Goal: Task Accomplishment & Management: Use online tool/utility

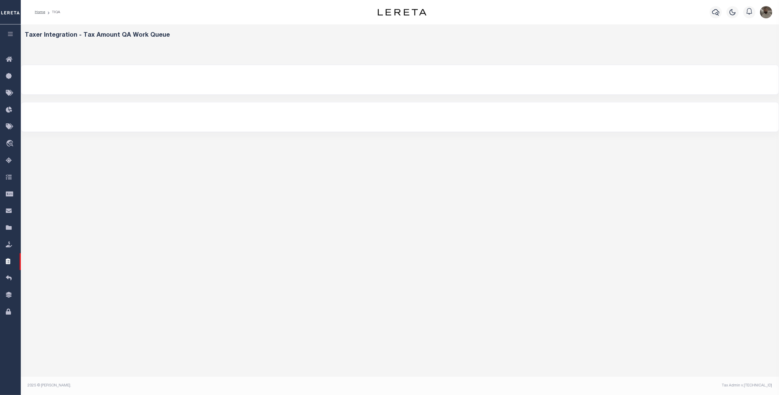
select select "200"
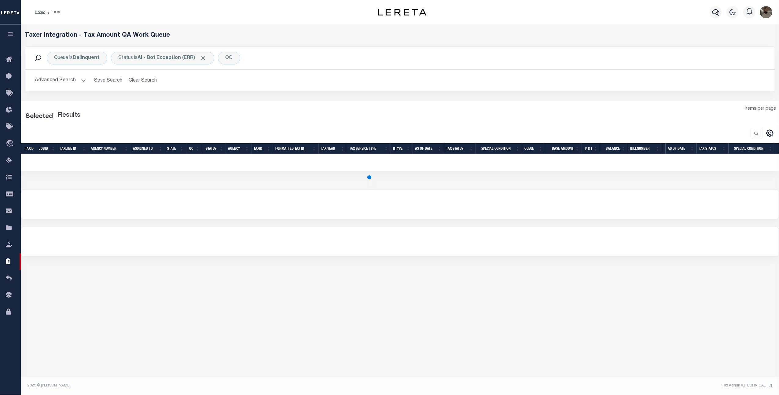
select select "200"
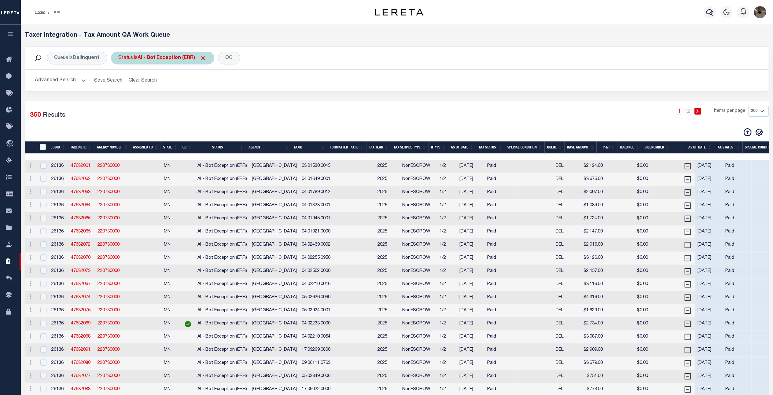
click at [141, 59] on b "AI - Bot Exception (ERR)" at bounding box center [172, 58] width 69 height 5
click at [157, 86] on select "AI - Bot Exception (ERR) AI - Bot Running (PLA) AI - Failed QA (FQA) AI - Prep …" at bounding box center [164, 88] width 90 height 12
select select "MZT"
click at [120, 83] on select "AI - Bot Exception (ERR) AI - Bot Running (PLA) AI - Failed QA (FQA) AI - Prep …" at bounding box center [164, 88] width 90 height 12
click at [200, 103] on input "Apply" at bounding box center [200, 101] width 18 height 10
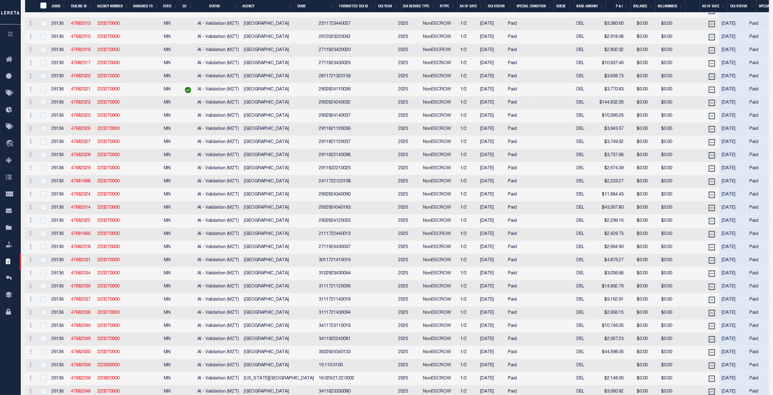
scroll to position [551, 0]
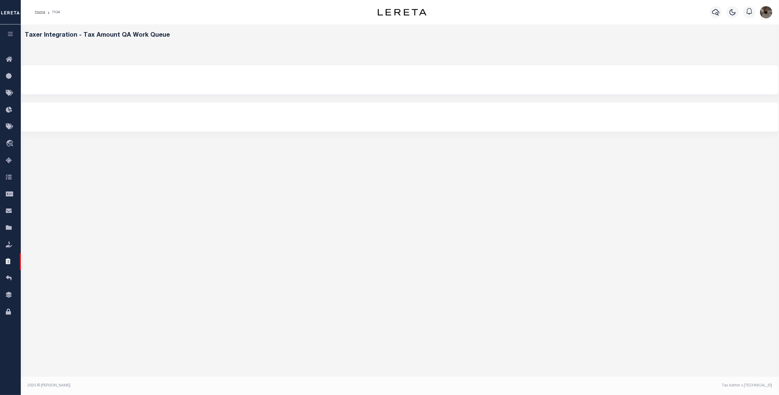
select select "200"
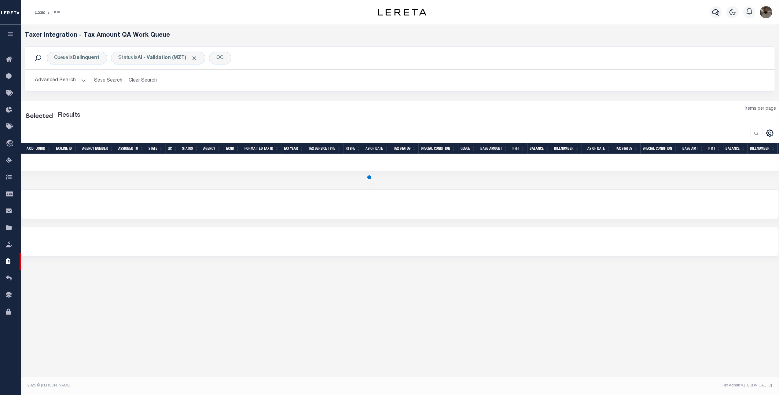
select select "200"
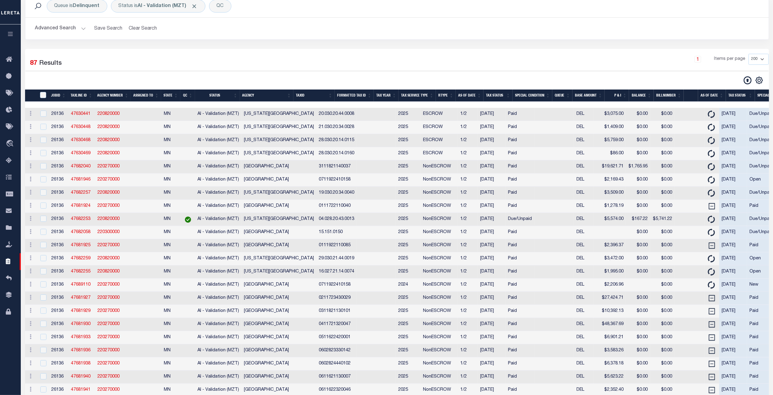
scroll to position [81, 0]
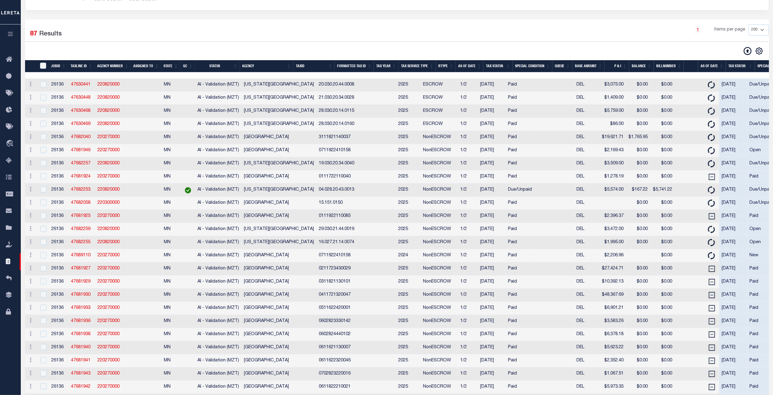
click at [185, 193] on img at bounding box center [188, 190] width 6 height 6
checkbox input "true"
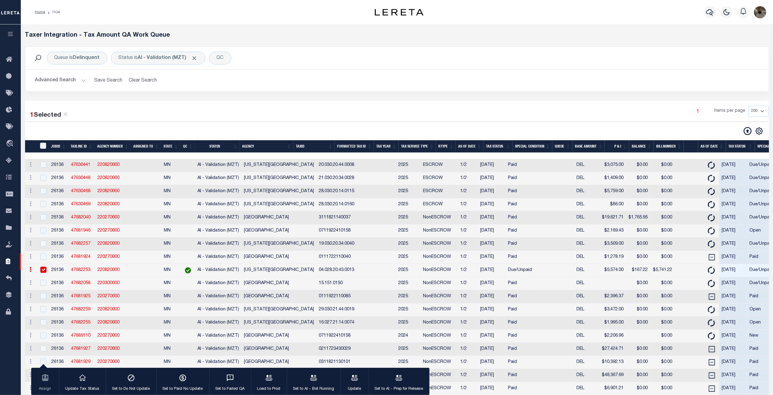
select select
select select "200"
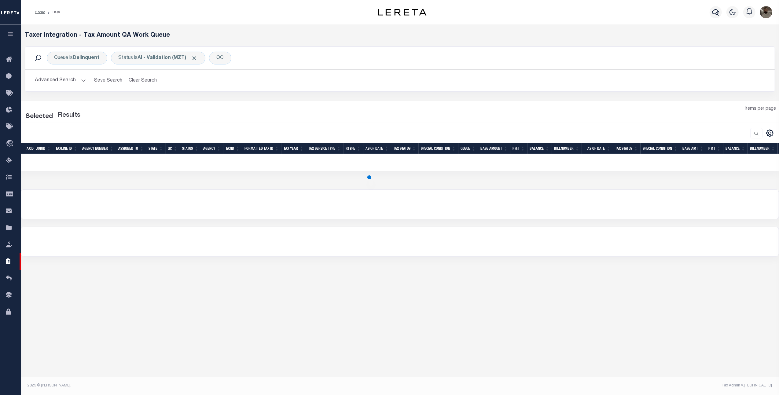
select select "200"
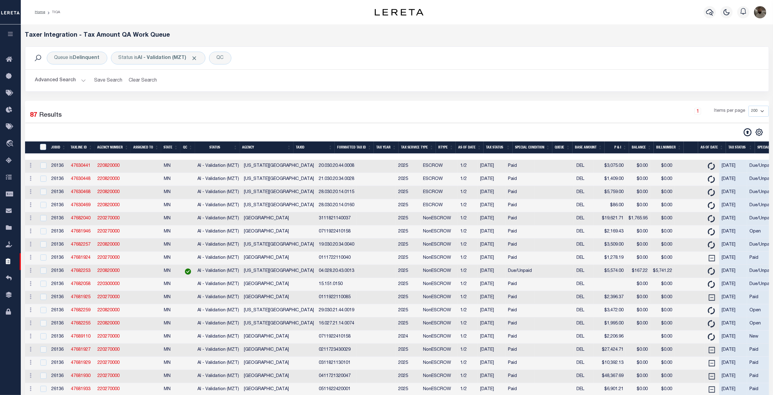
click at [59, 76] on button "Advanced Search" at bounding box center [60, 81] width 51 height 12
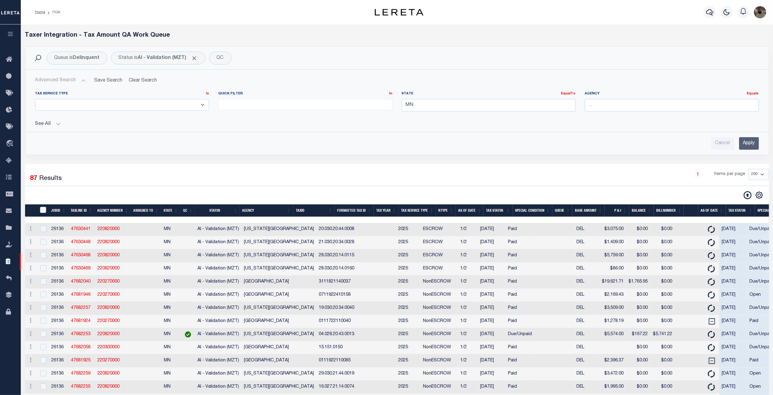
click at [52, 125] on button "See All" at bounding box center [397, 124] width 724 height 6
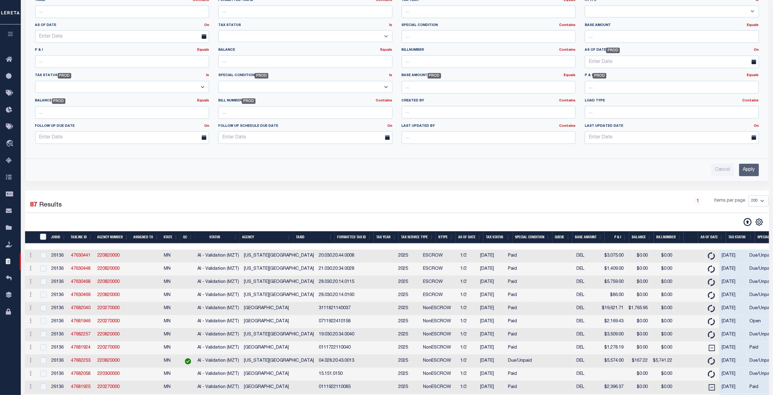
scroll to position [204, 0]
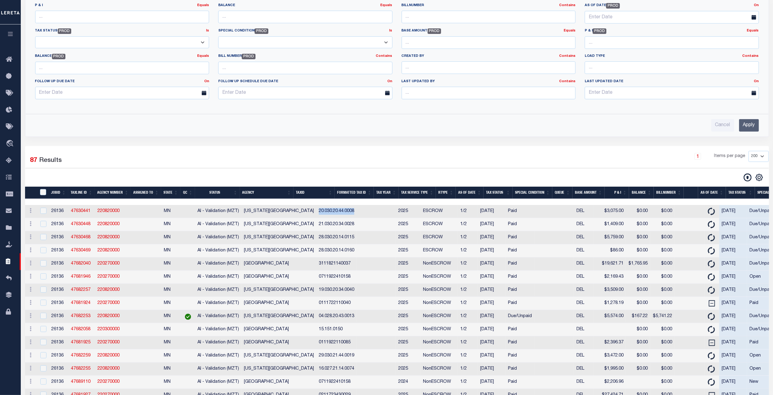
drag, startPoint x: 338, startPoint y: 214, endPoint x: 296, endPoint y: 215, distance: 41.3
click at [296, 215] on tr "ACTIONS View Detail Delete View in [GEOGRAPHIC_DATA] 26136 47630441 220820000 M…" at bounding box center [593, 211] width 1136 height 13
copy td "20.030.20.44.0008"
drag, startPoint x: 337, startPoint y: 255, endPoint x: 298, endPoint y: 256, distance: 39.7
click at [298, 256] on tr "ACTIONS View Detail Delete View in [GEOGRAPHIC_DATA] 26136 47630469 220820000 M…" at bounding box center [593, 251] width 1136 height 13
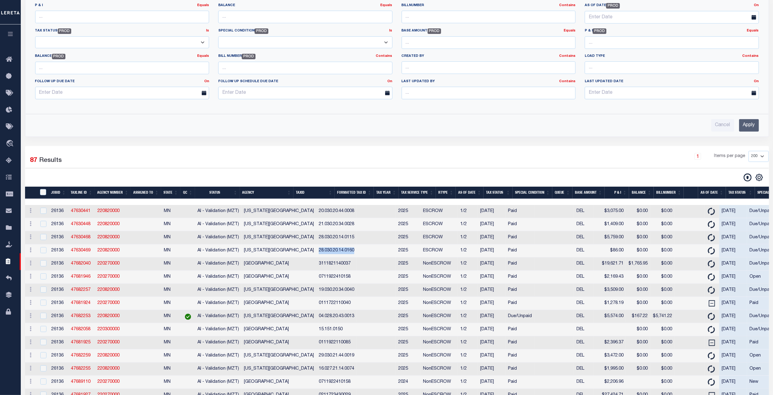
copy td "28.030.20.14.0160"
drag, startPoint x: 336, startPoint y: 213, endPoint x: 297, endPoint y: 214, distance: 38.2
click at [316, 214] on td "20.030.20.44.0008" at bounding box center [336, 211] width 40 height 13
checkbox input "true"
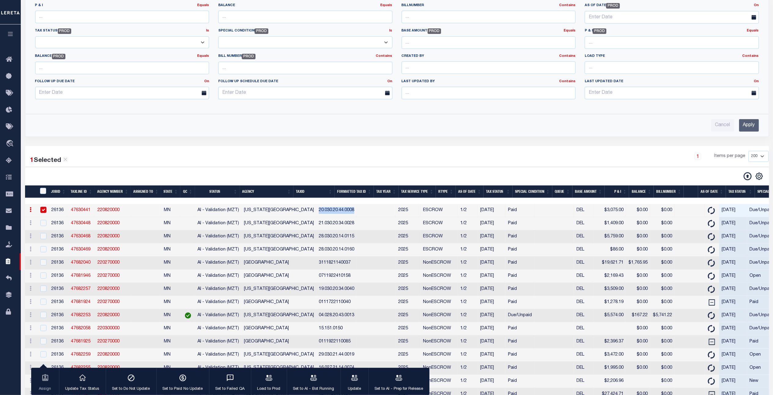
copy td "20.030.20.44.0008"
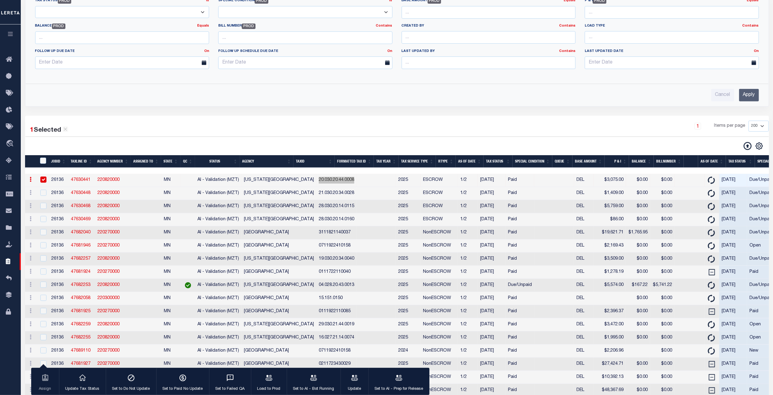
scroll to position [285, 0]
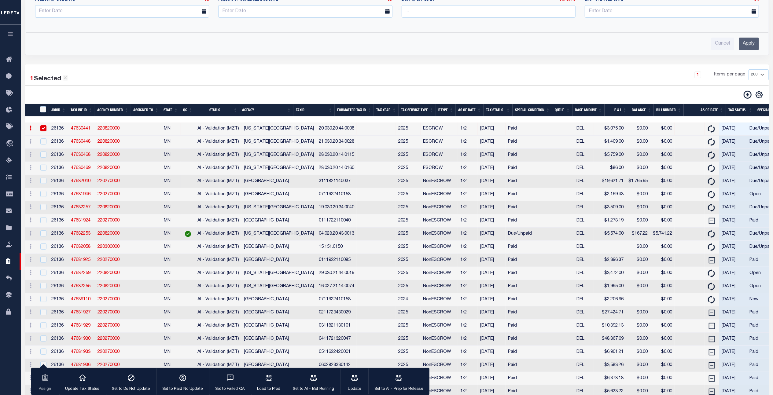
click at [328, 187] on td "3111821140037" at bounding box center [336, 181] width 40 height 13
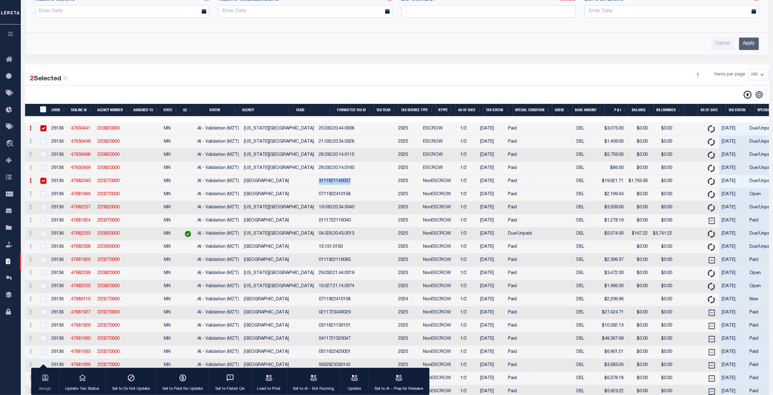
drag, startPoint x: 330, startPoint y: 187, endPoint x: 296, endPoint y: 185, distance: 34.0
click at [316, 185] on td "3111821140037" at bounding box center [336, 181] width 40 height 13
checkbox input "false"
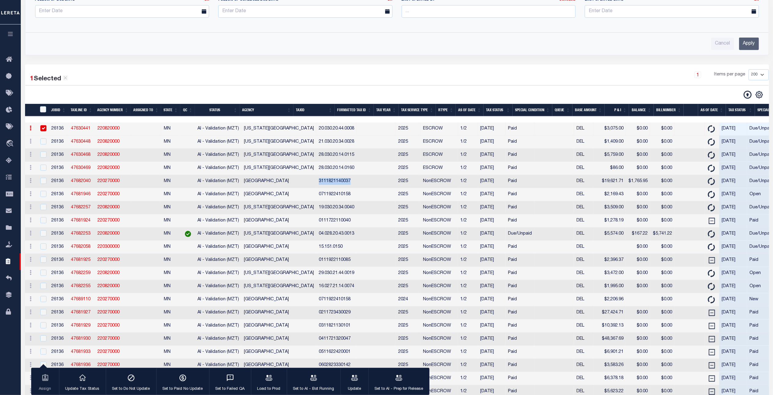
copy td "3111821140037"
click at [42, 112] on input "TaxID" at bounding box center [43, 109] width 6 height 6
checkbox input "true"
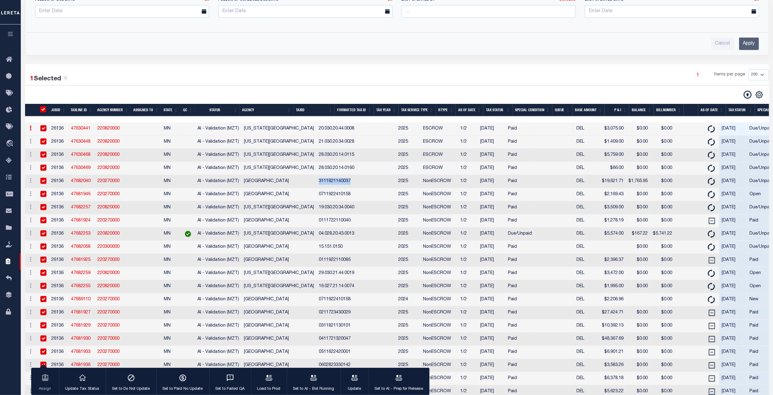
checkbox input "true"
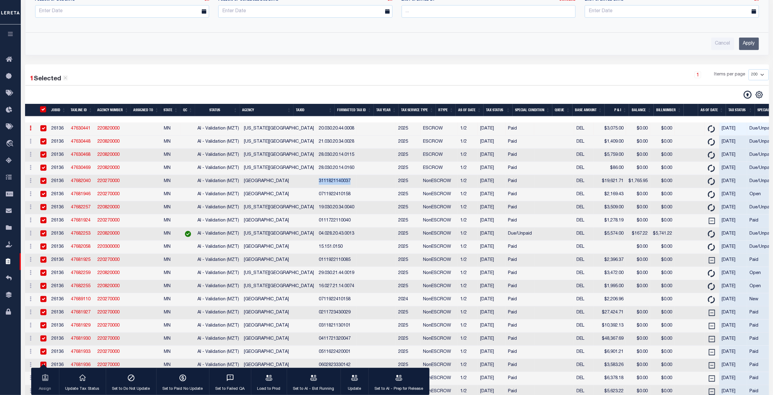
checkbox input "true"
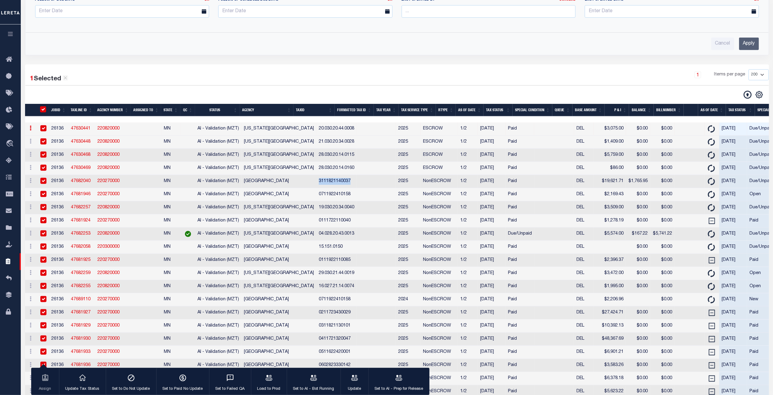
checkbox input "true"
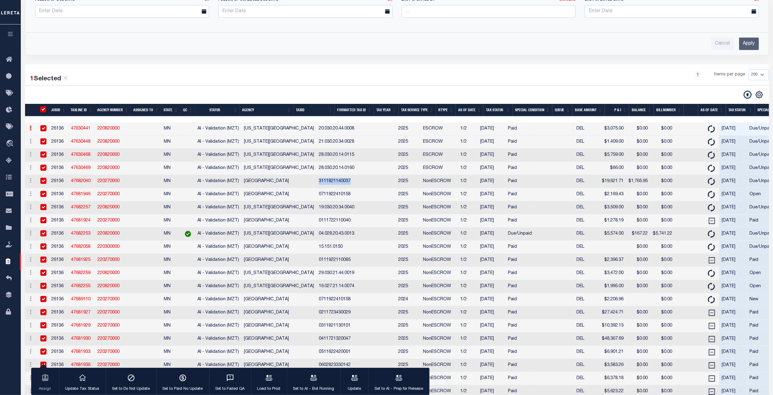
checkbox input "true"
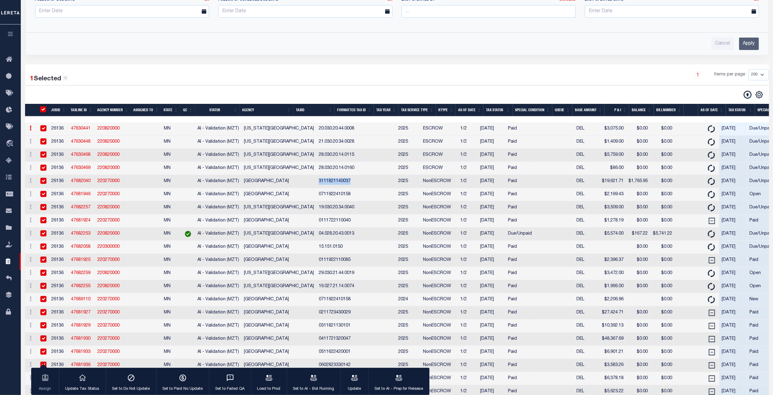
checkbox input "true"
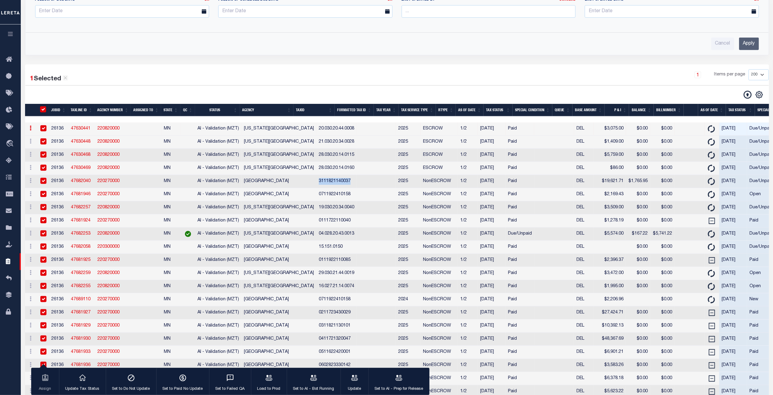
checkbox input "true"
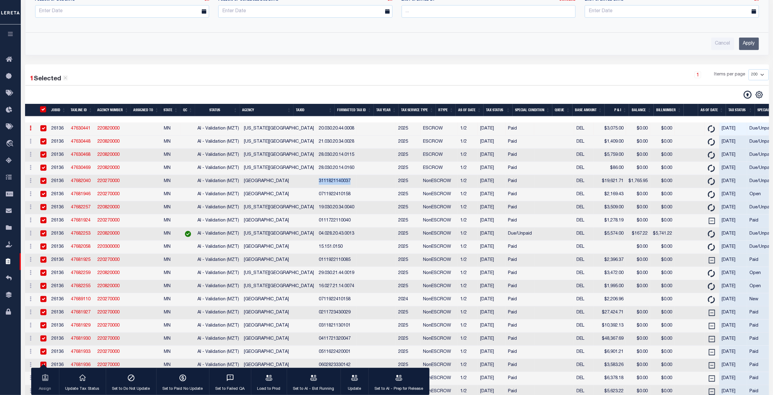
checkbox input "true"
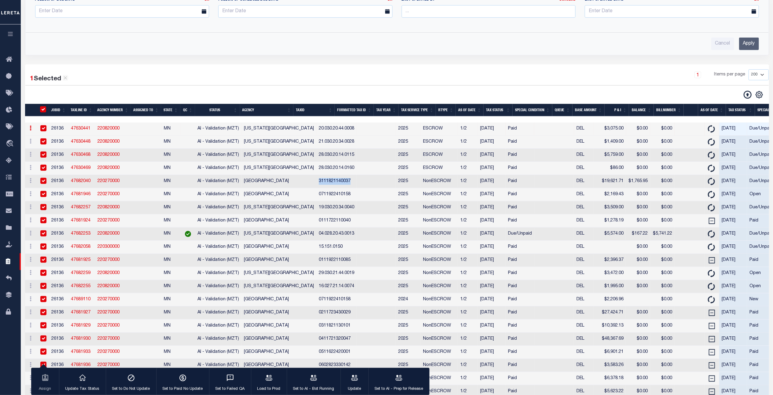
checkbox input "true"
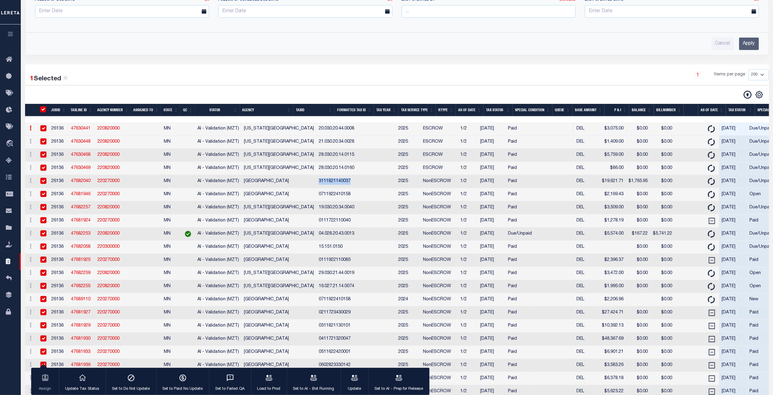
checkbox input "true"
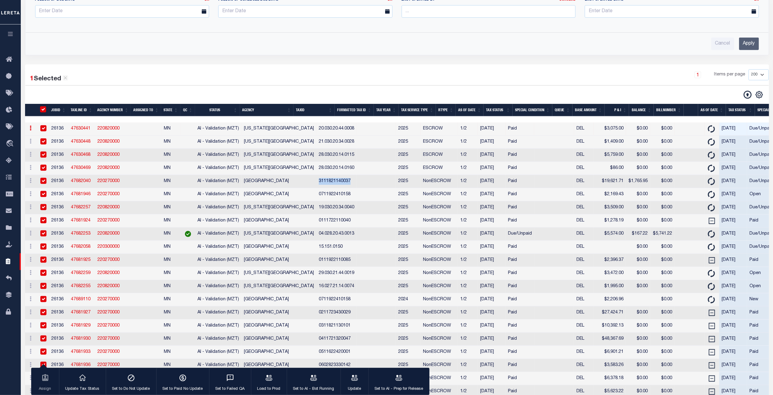
checkbox input "true"
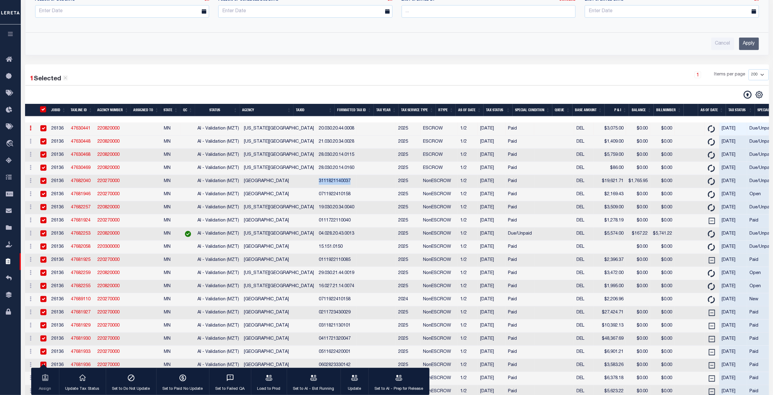
checkbox input "true"
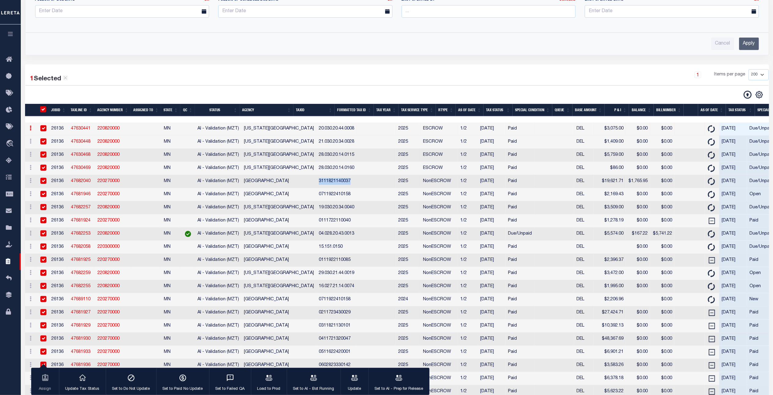
checkbox input "true"
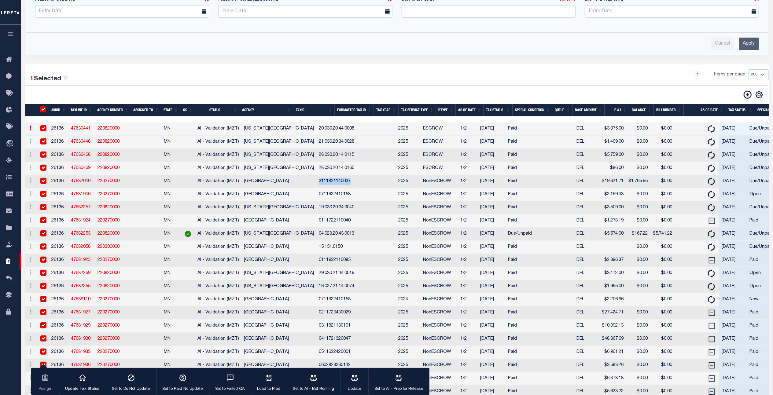
checkbox input "true"
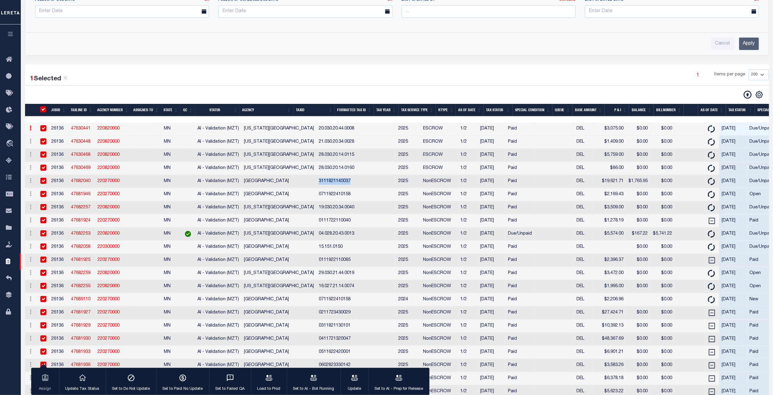
checkbox input "true"
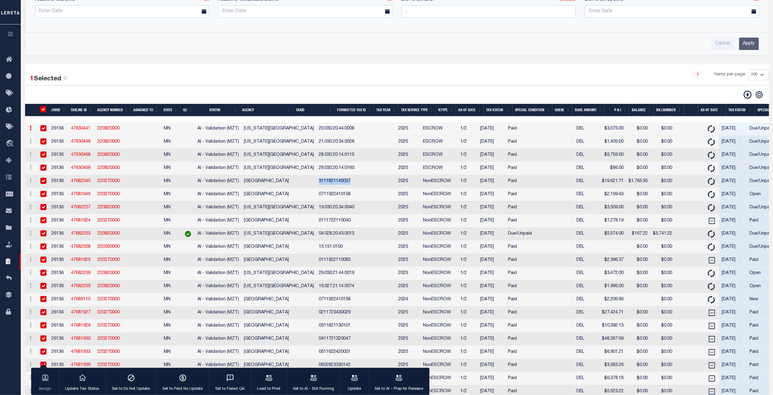
checkbox input "true"
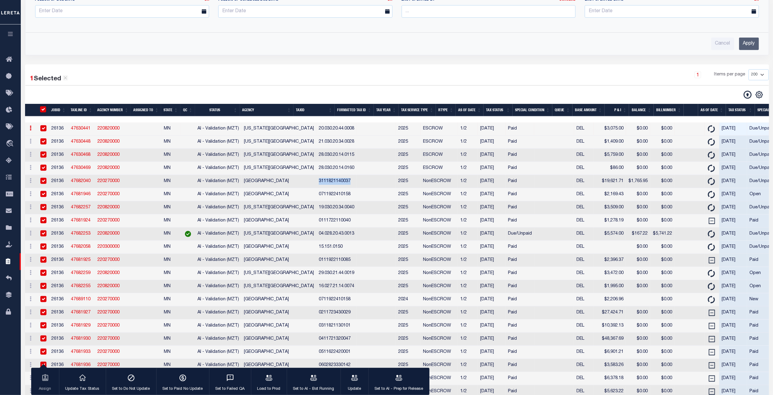
checkbox input "true"
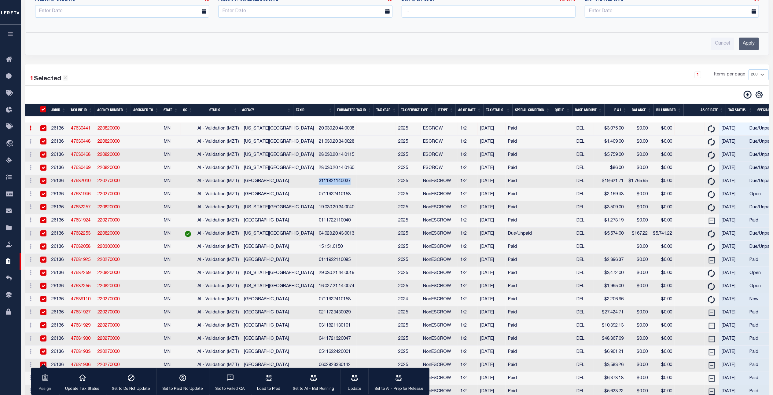
checkbox input "true"
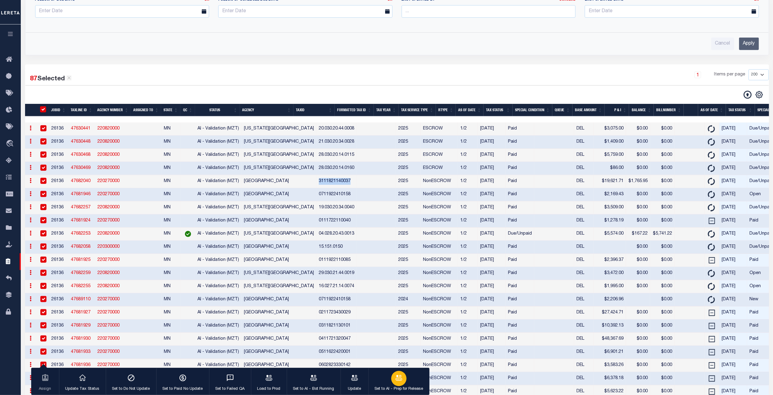
click at [401, 374] on div "button" at bounding box center [398, 378] width 15 height 15
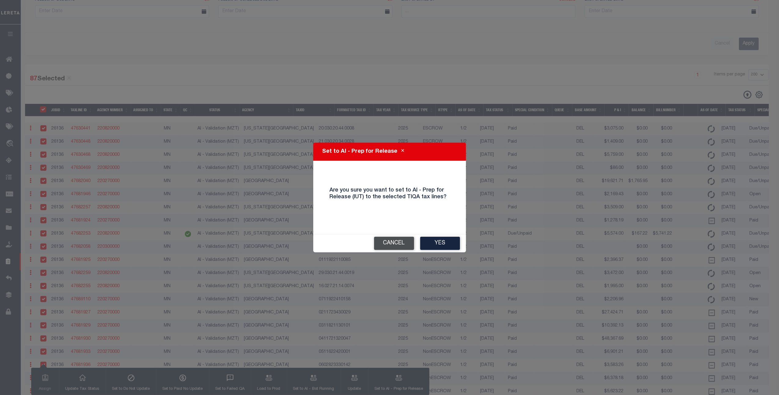
click at [406, 240] on button "Cancel" at bounding box center [394, 243] width 40 height 13
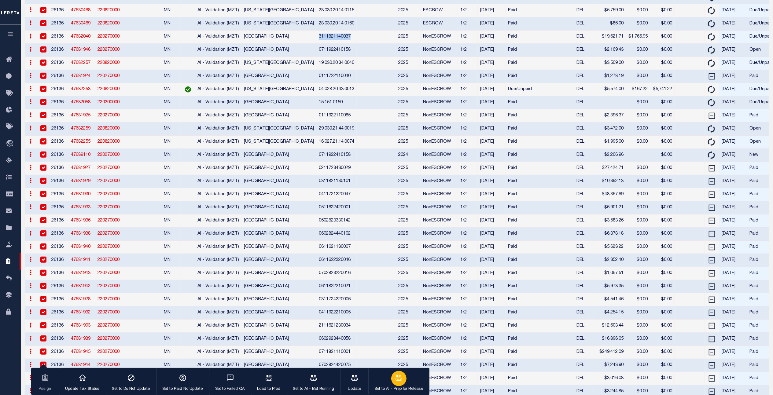
scroll to position [312, 0]
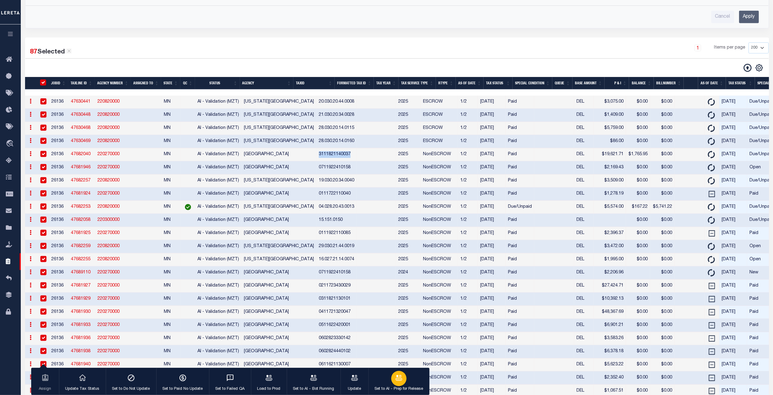
click at [398, 382] on icon "button" at bounding box center [399, 378] width 8 height 8
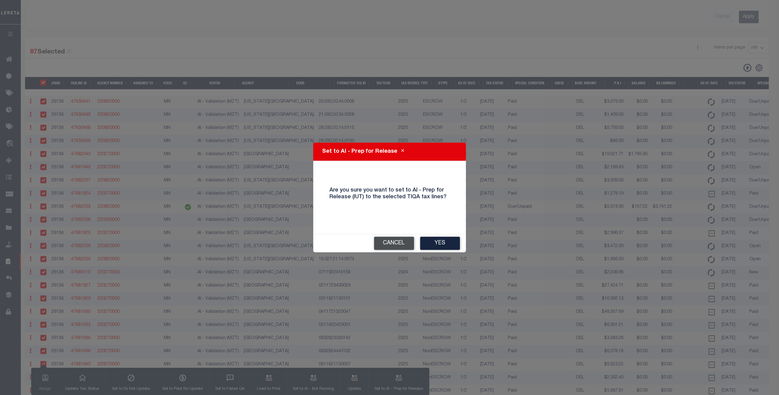
click at [405, 245] on button "Cancel" at bounding box center [394, 243] width 40 height 13
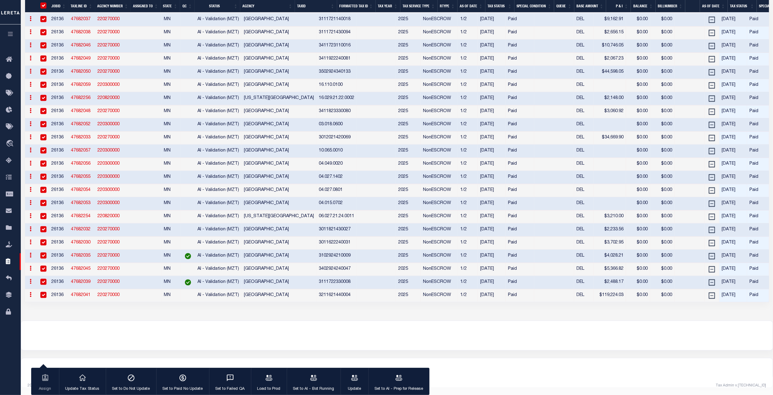
scroll to position [1290, 0]
drag, startPoint x: 324, startPoint y: 166, endPoint x: 297, endPoint y: 168, distance: 27.3
click at [316, 171] on td "04.027.1402" at bounding box center [336, 177] width 40 height 13
checkbox input "false"
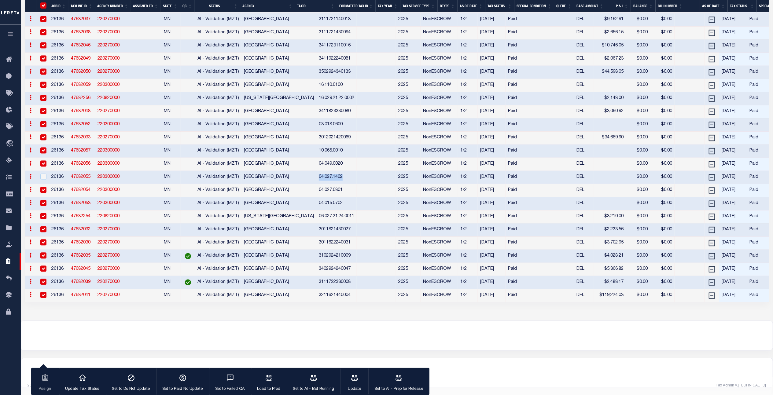
checkbox input "false"
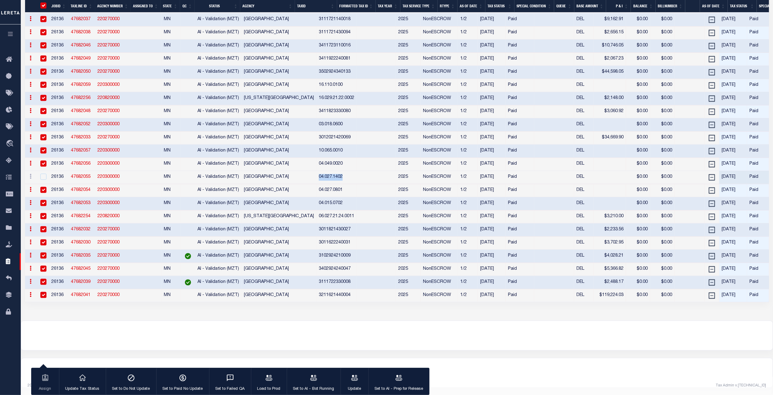
copy td "04.027.1402"
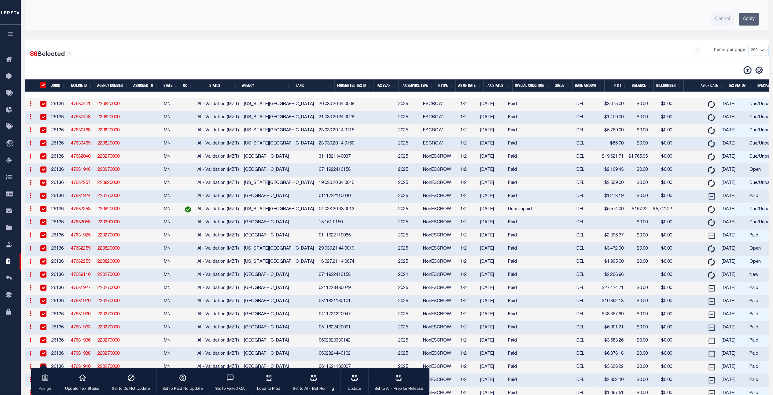
scroll to position [190, 0]
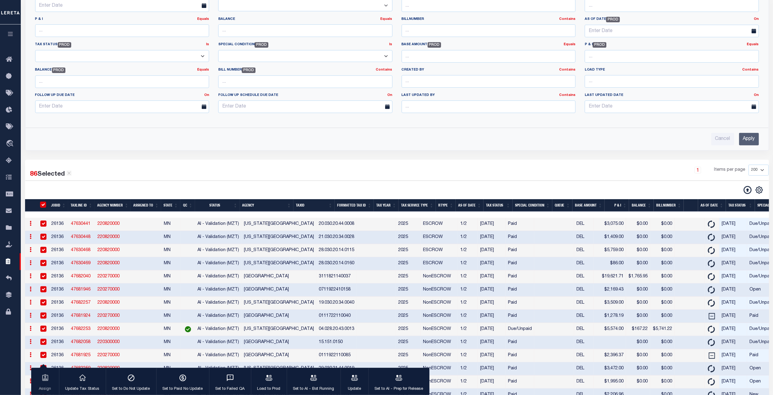
click at [43, 205] on input "TaxID" at bounding box center [43, 205] width 6 height 6
checkbox input "false"
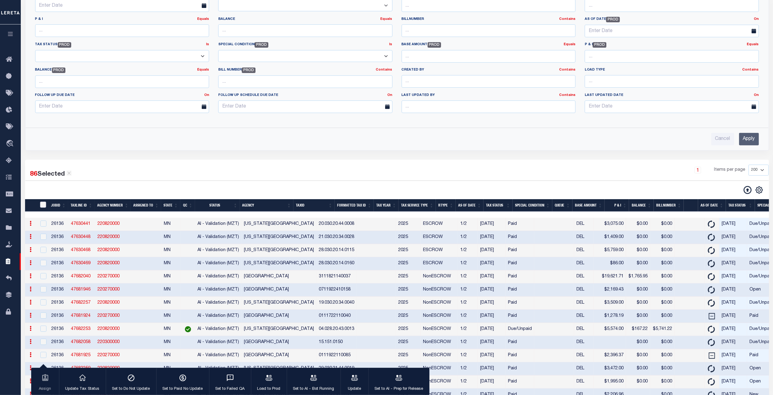
checkbox input "false"
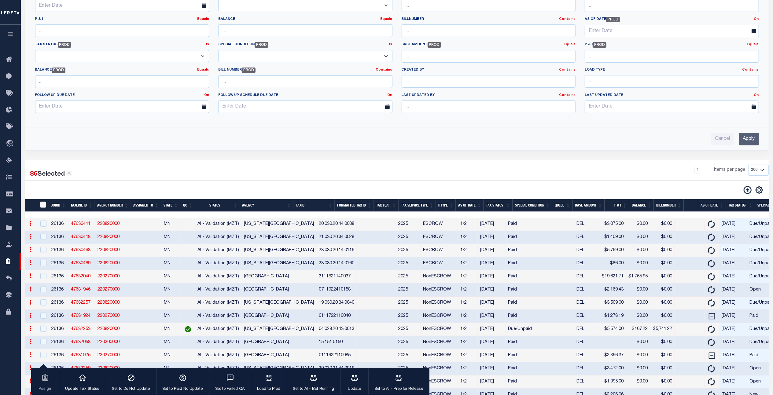
checkbox input "false"
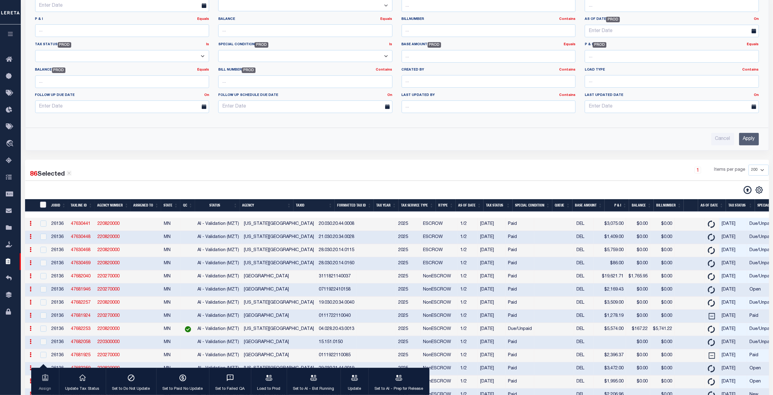
checkbox input "false"
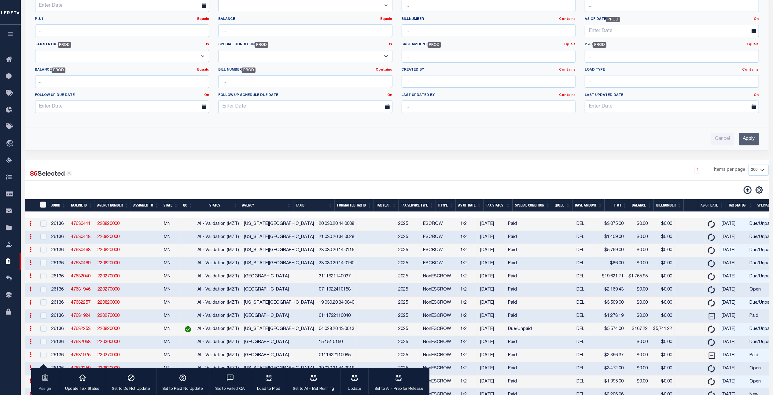
checkbox input "false"
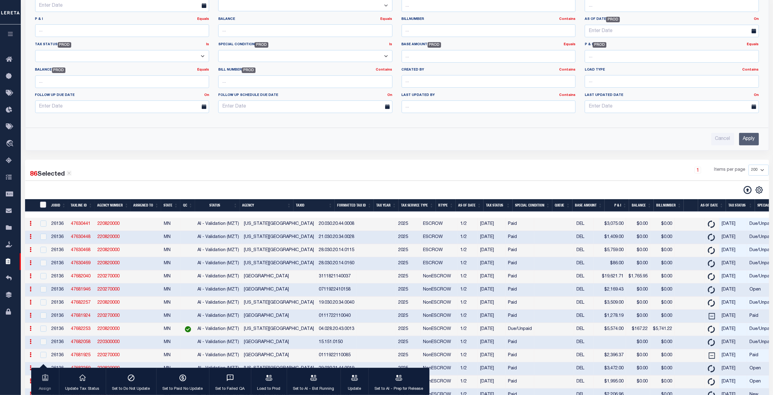
checkbox input "false"
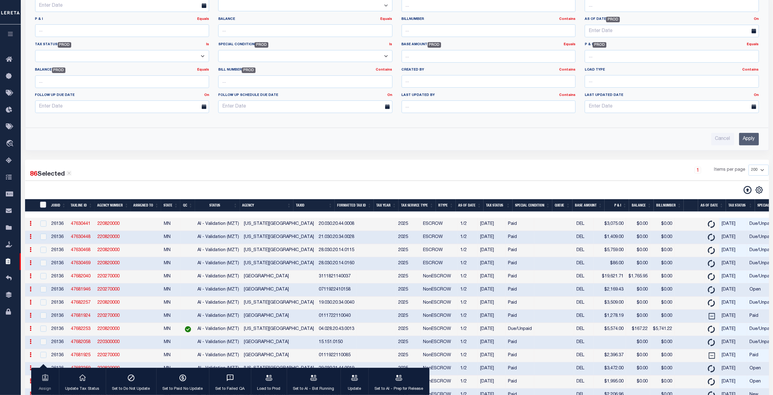
checkbox input "false"
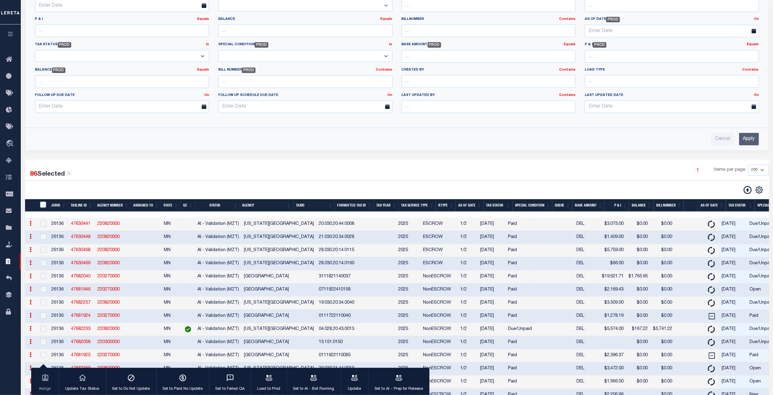
checkbox input "false"
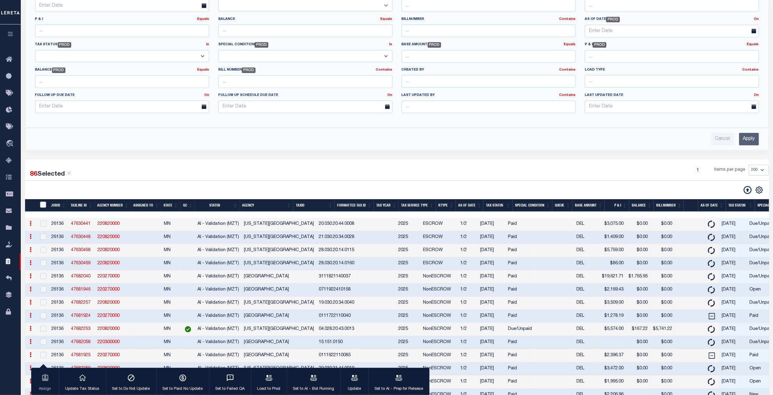
checkbox input "false"
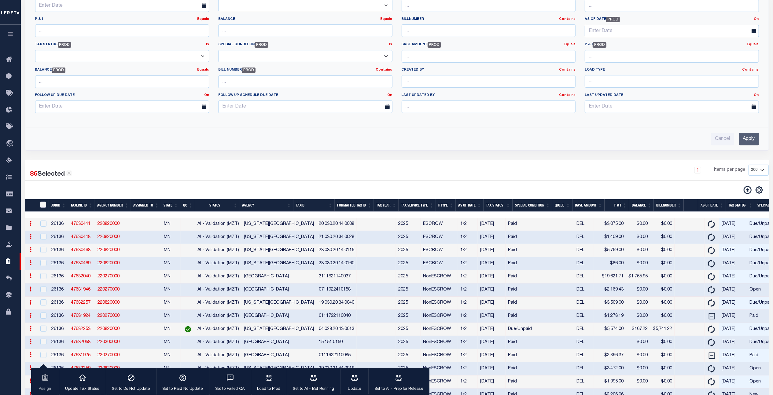
checkbox input "false"
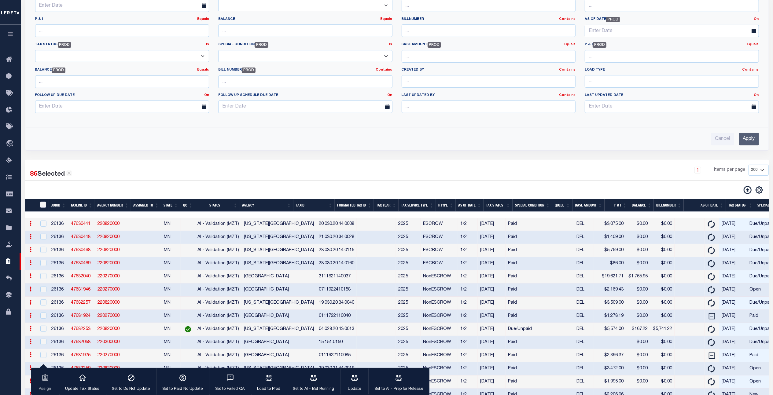
checkbox input "false"
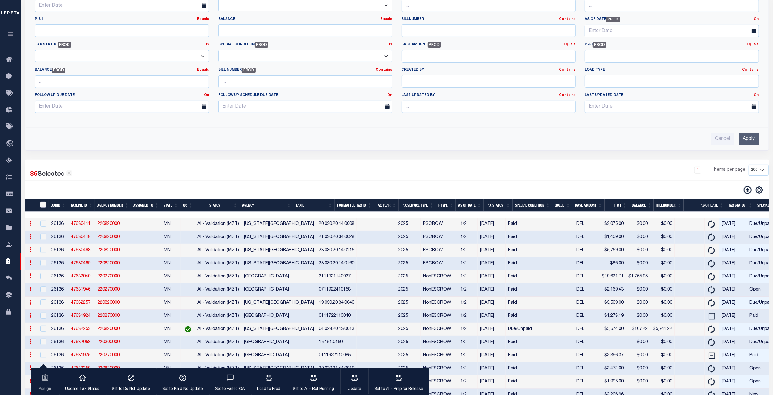
checkbox input "false"
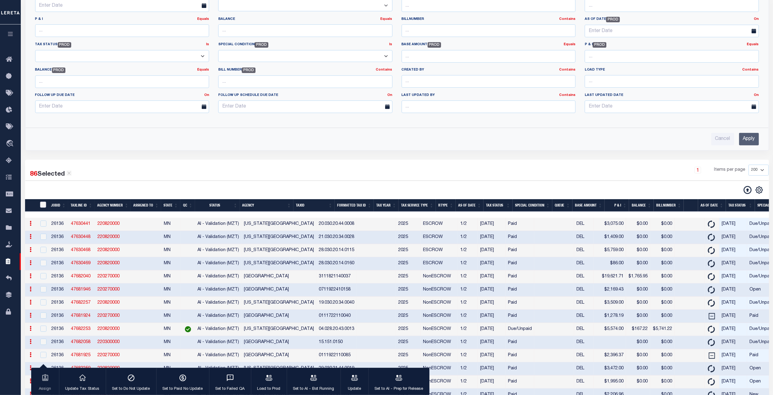
checkbox input "false"
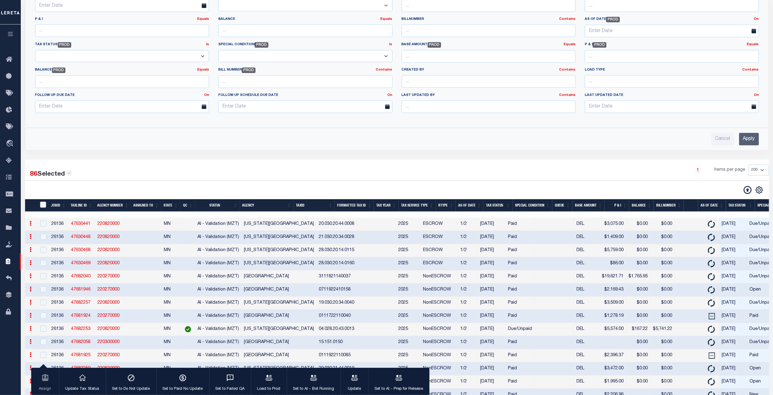
checkbox input "false"
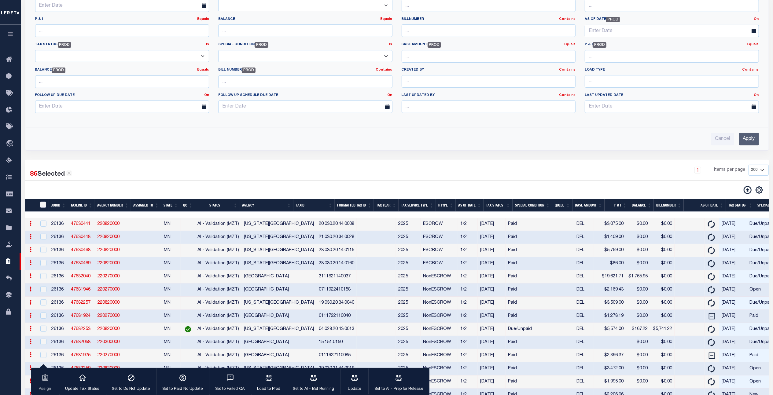
checkbox input "false"
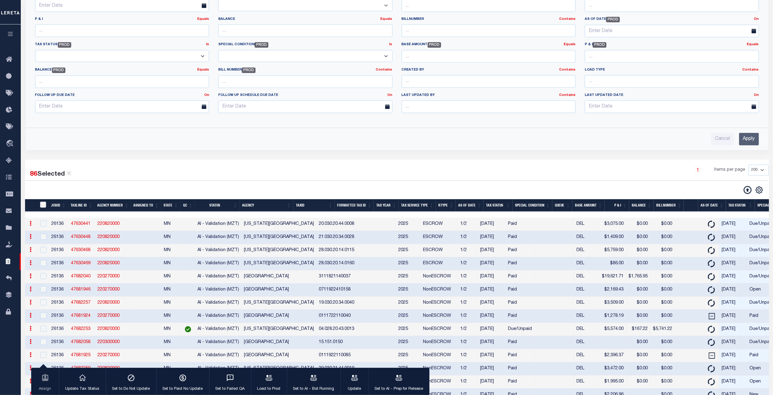
checkbox input "false"
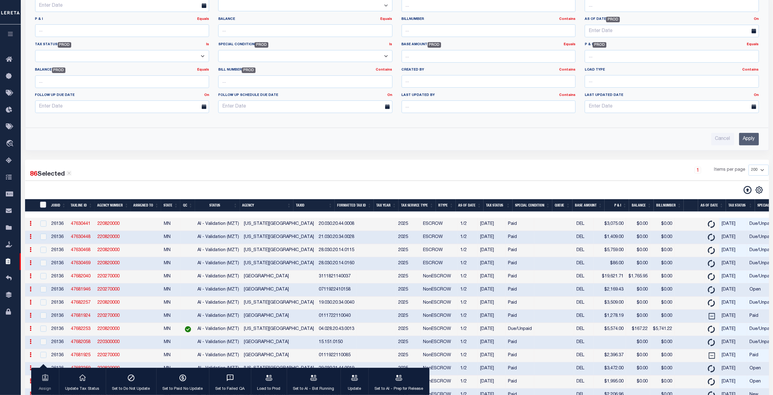
checkbox input "false"
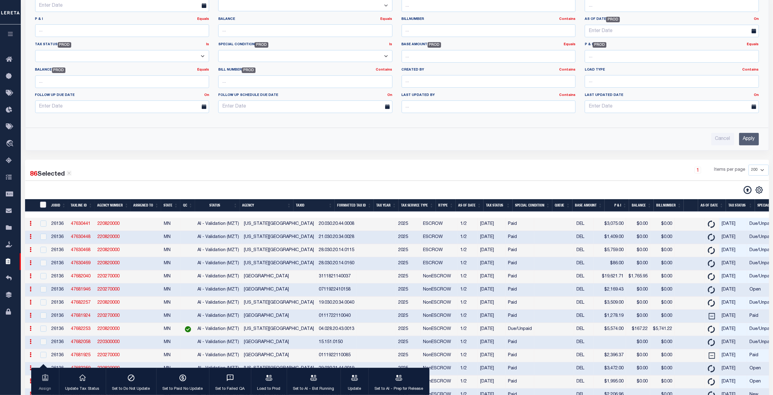
checkbox input "false"
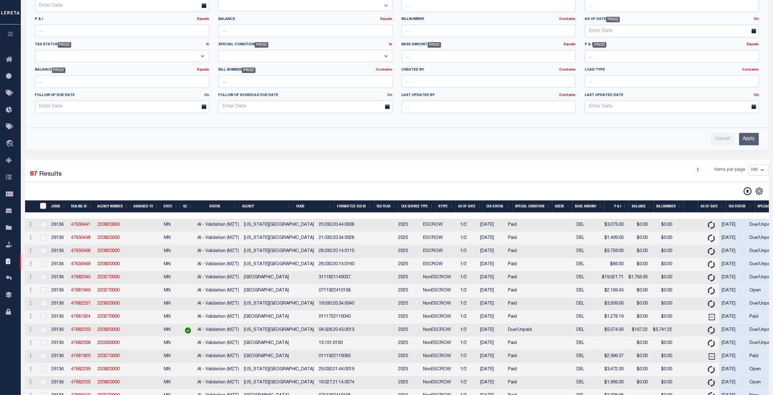
click at [44, 209] on input "TaxID" at bounding box center [43, 206] width 6 height 6
checkbox input "true"
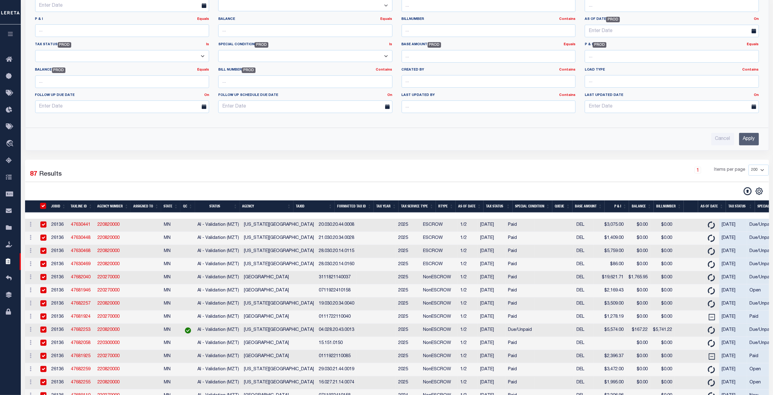
checkbox input "true"
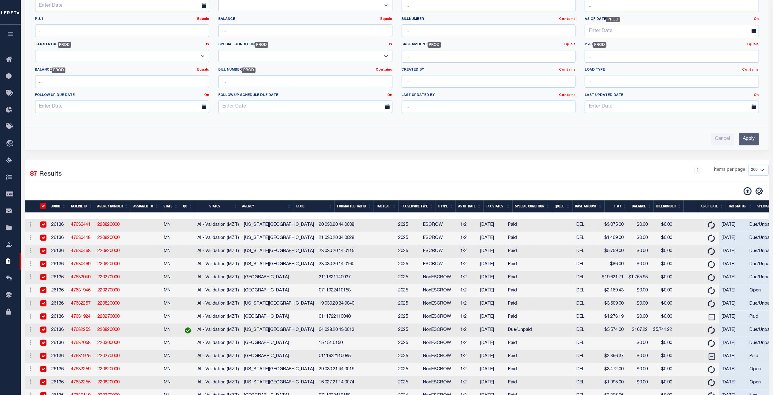
checkbox input "true"
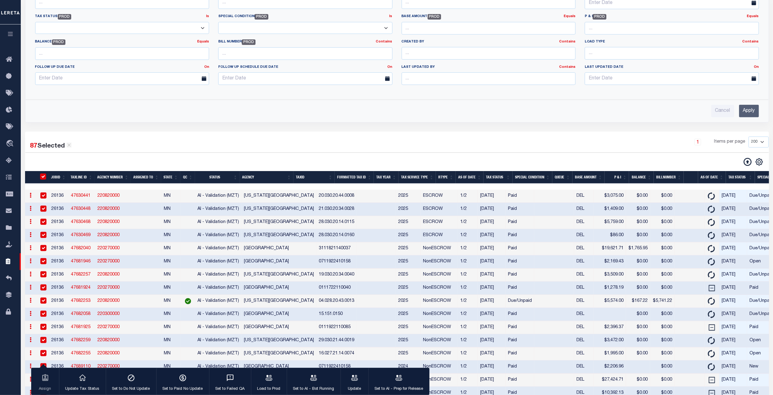
scroll to position [230, 0]
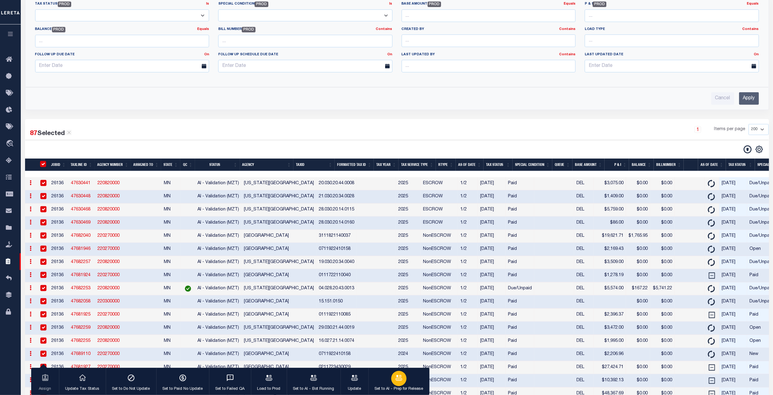
click at [400, 383] on div "button" at bounding box center [398, 378] width 15 height 15
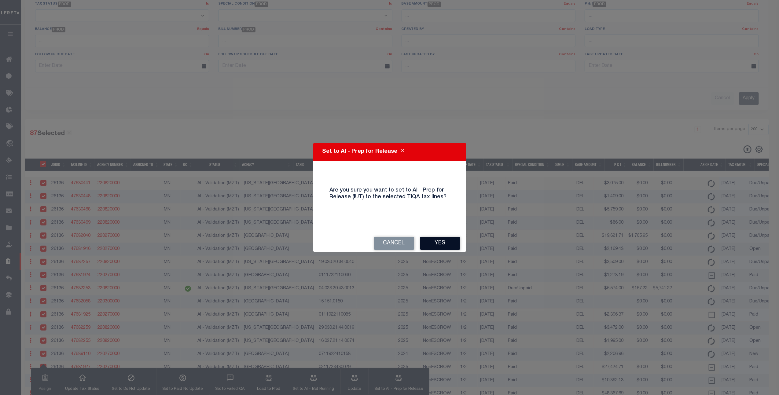
click at [447, 243] on button "Yes" at bounding box center [440, 243] width 40 height 13
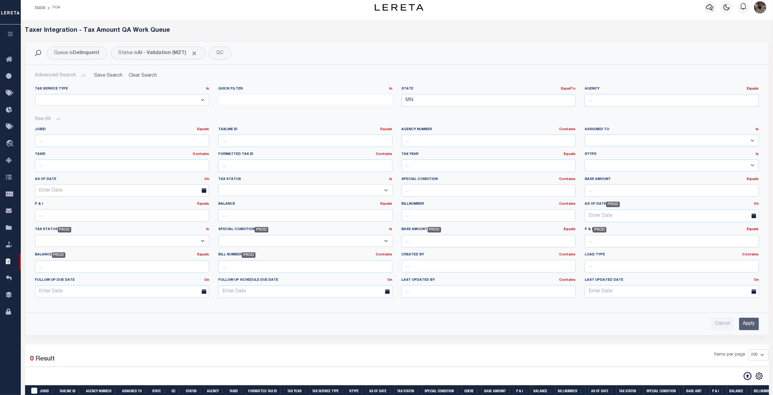
scroll to position [0, 0]
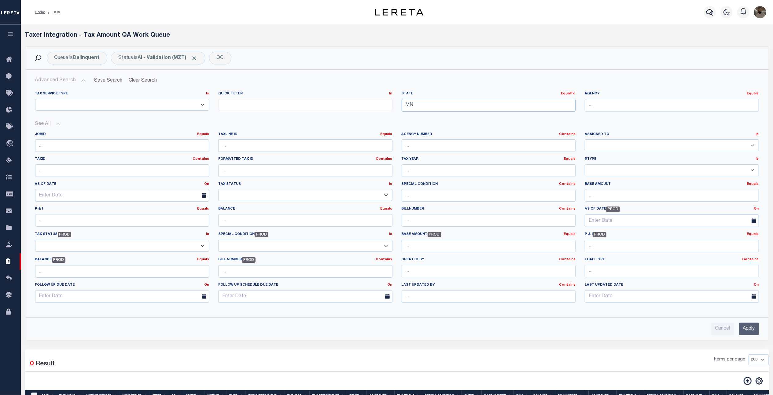
click at [423, 106] on input "MN" at bounding box center [489, 105] width 174 height 13
click at [432, 115] on div "OH" at bounding box center [488, 117] width 173 height 10
click at [751, 330] on input "Apply" at bounding box center [749, 329] width 20 height 13
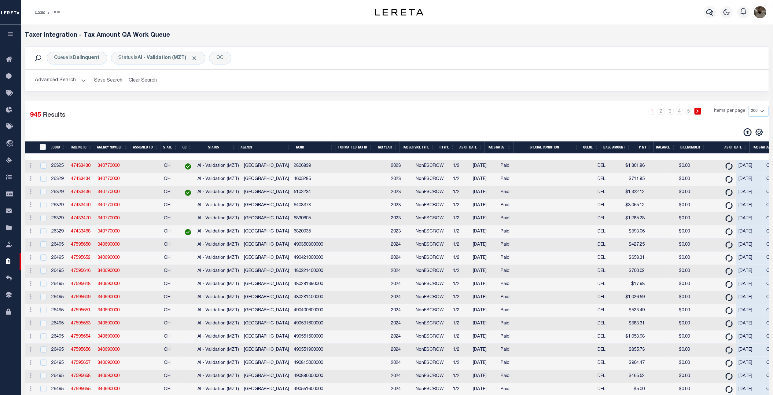
click at [257, 150] on th "Agency" at bounding box center [265, 148] width 55 height 13
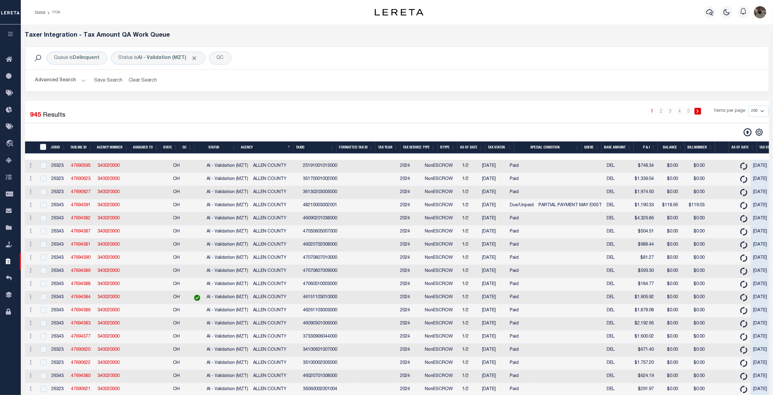
click at [752, 113] on select "10 25 50 100 200 500 1000 2000" at bounding box center [759, 111] width 20 height 11
click at [344, 98] on div "Queue is Delinquent Status is AI - Validation (MZT) QC Search Advanced Search S…" at bounding box center [396, 73] width 753 height 54
click at [754, 110] on select "10 25 50 100 200 500 1000 2000" at bounding box center [759, 111] width 20 height 11
drag, startPoint x: 462, startPoint y: 107, endPoint x: 458, endPoint y: 108, distance: 4.7
click at [462, 107] on div "1 2 3 4 5 Items per page 10 25 50 100 200 500 1000 2000" at bounding box center [490, 114] width 555 height 16
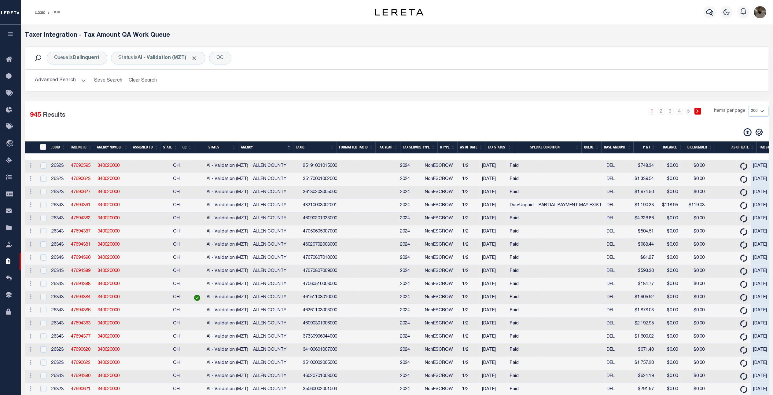
click at [46, 147] on input "TaxID" at bounding box center [43, 147] width 6 height 6
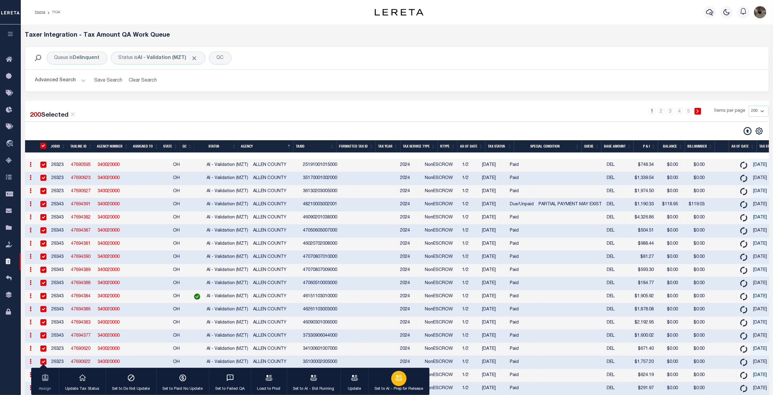
click at [395, 374] on icon "button" at bounding box center [399, 378] width 8 height 8
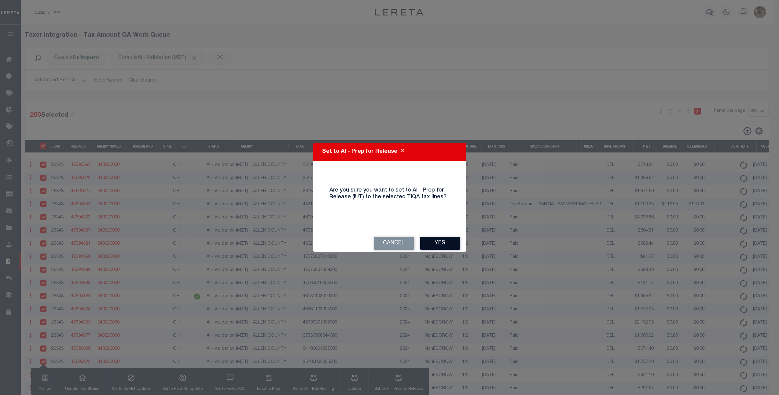
click at [443, 245] on button "Yes" at bounding box center [440, 243] width 40 height 13
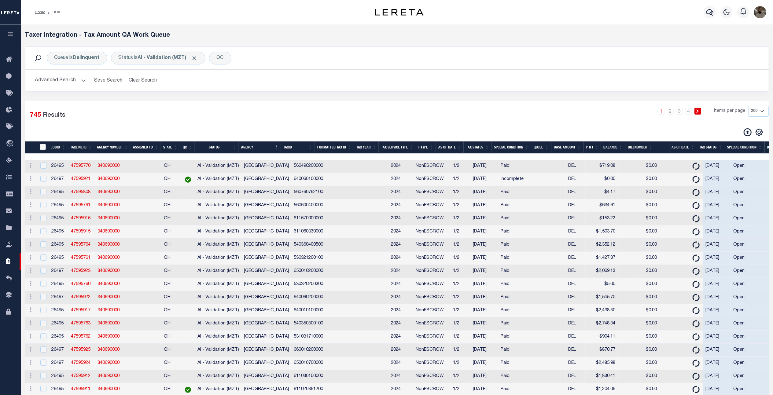
click at [42, 149] on input "TaxID" at bounding box center [43, 147] width 6 height 6
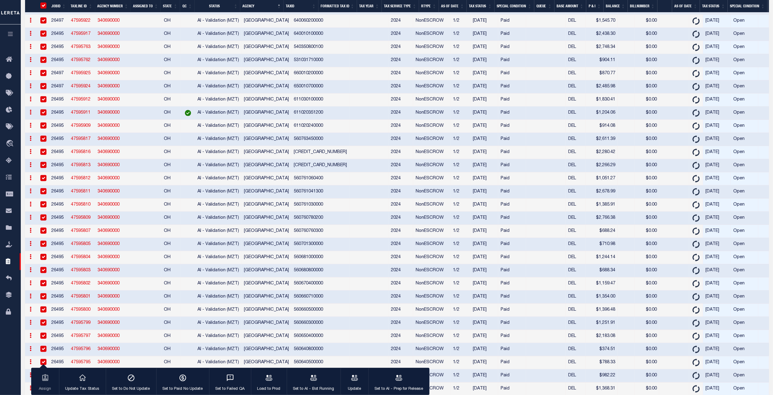
scroll to position [407, 0]
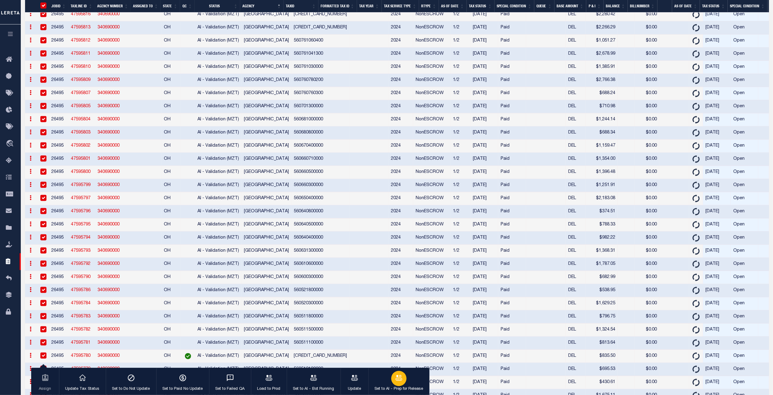
click at [404, 376] on div "button" at bounding box center [398, 378] width 15 height 15
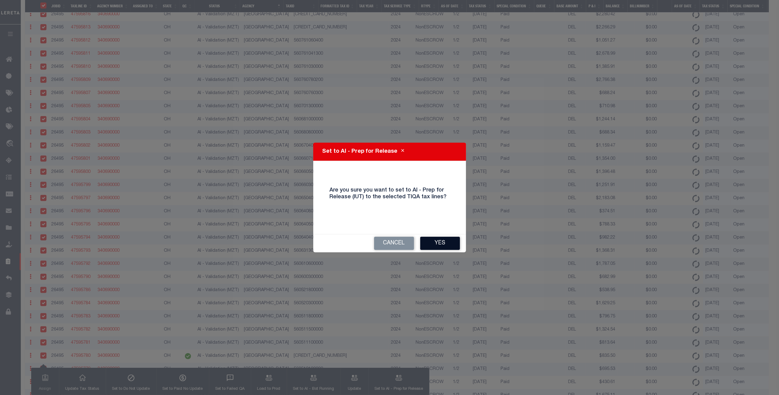
click at [436, 246] on button "Yes" at bounding box center [440, 243] width 40 height 13
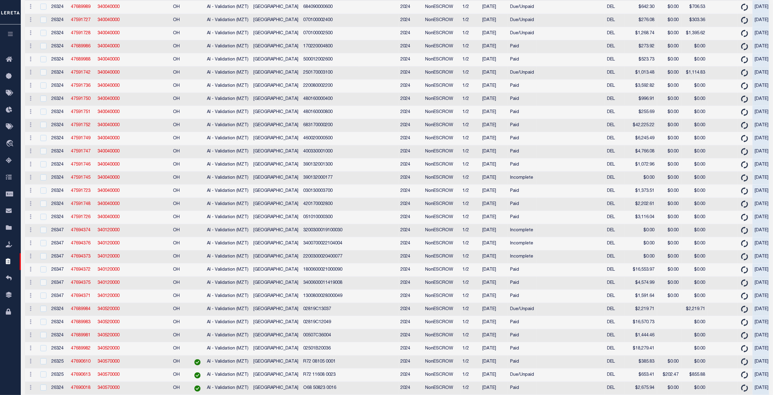
scroll to position [0, 0]
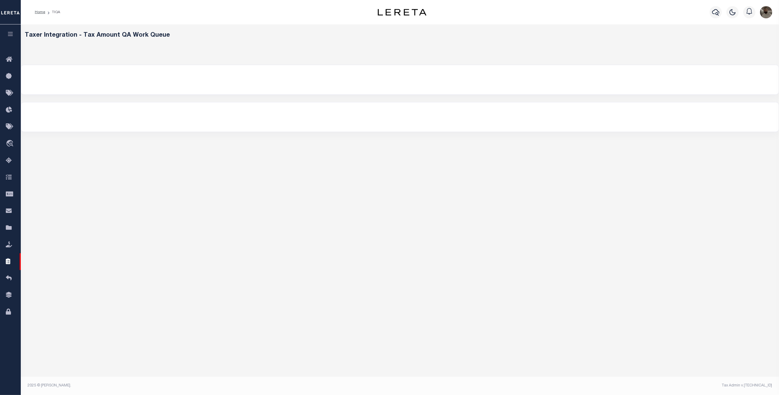
select select "200"
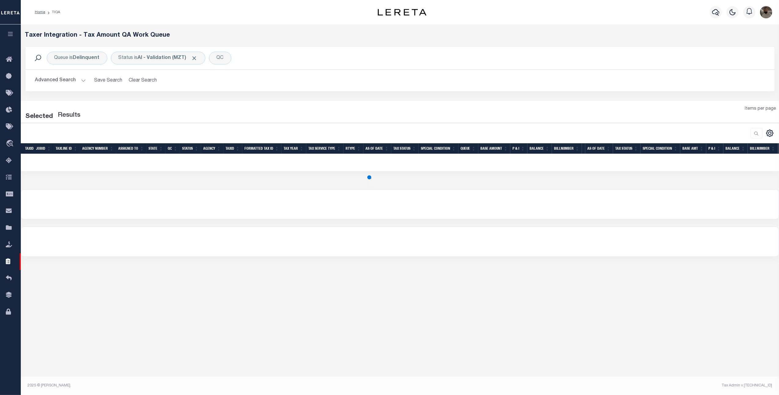
select select "200"
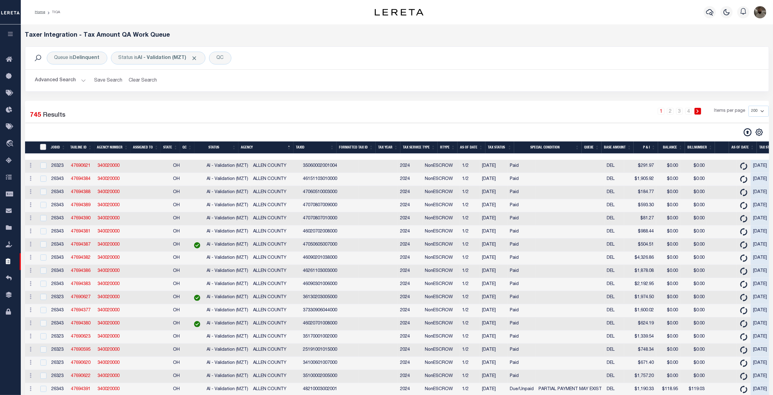
click at [41, 145] on input "TaxID" at bounding box center [43, 147] width 6 height 6
checkbox input "true"
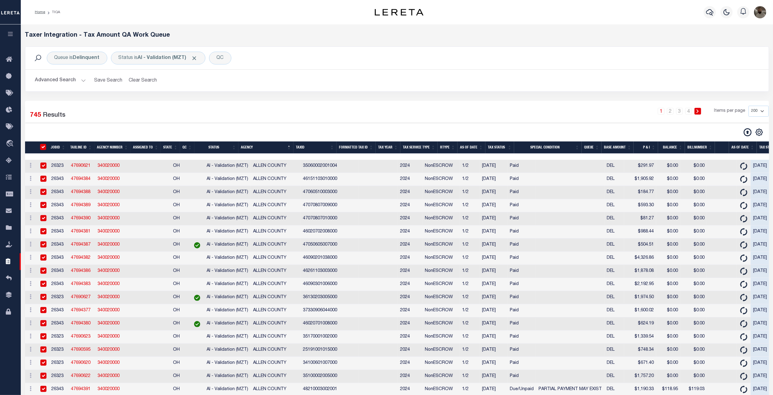
checkbox input "true"
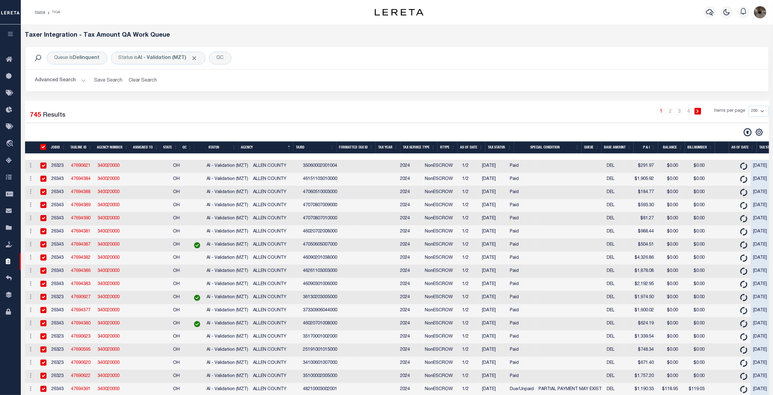
checkbox input "true"
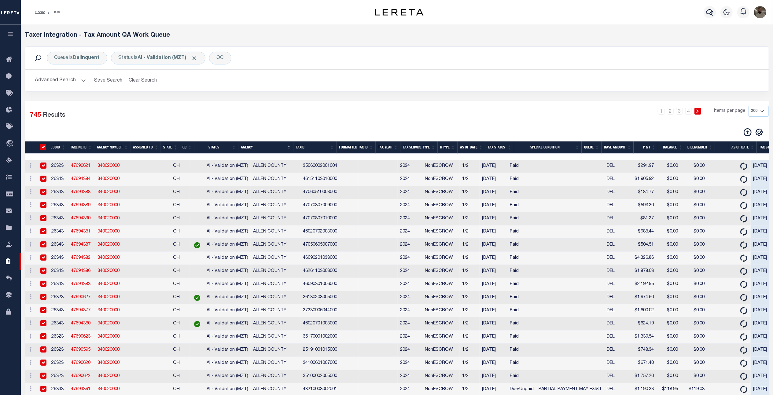
checkbox input "true"
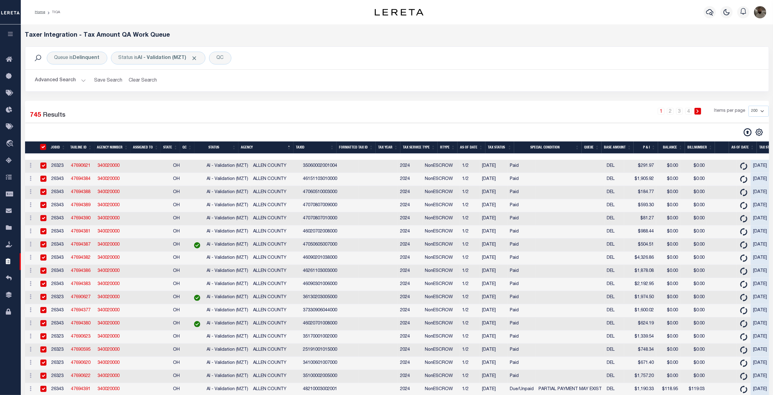
checkbox input "true"
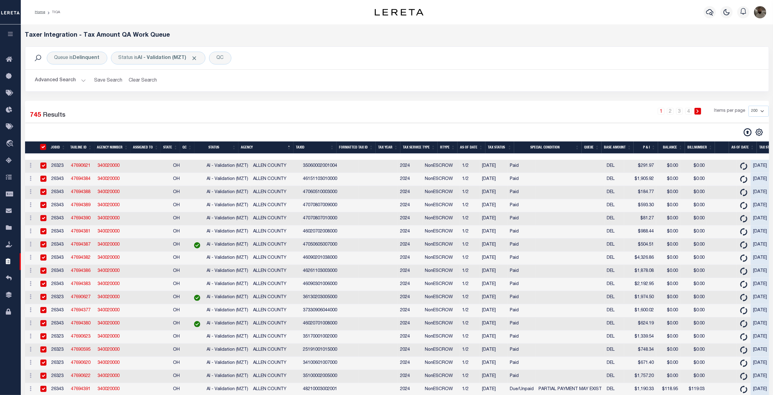
checkbox input "true"
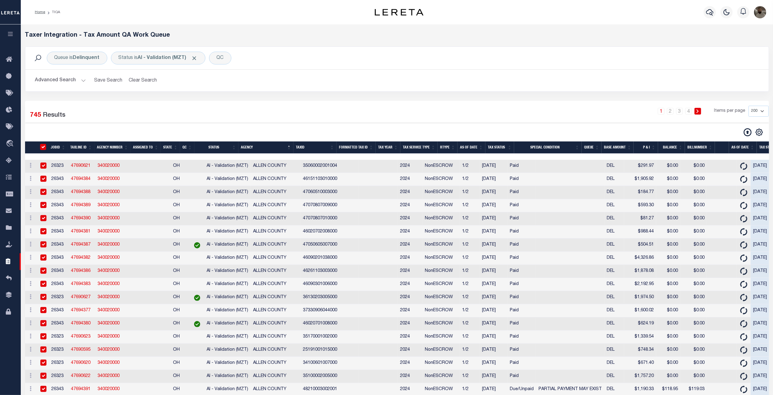
checkbox input "true"
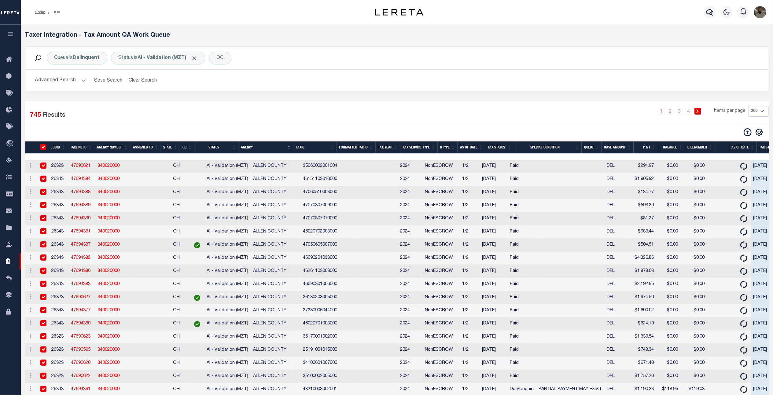
checkbox input "true"
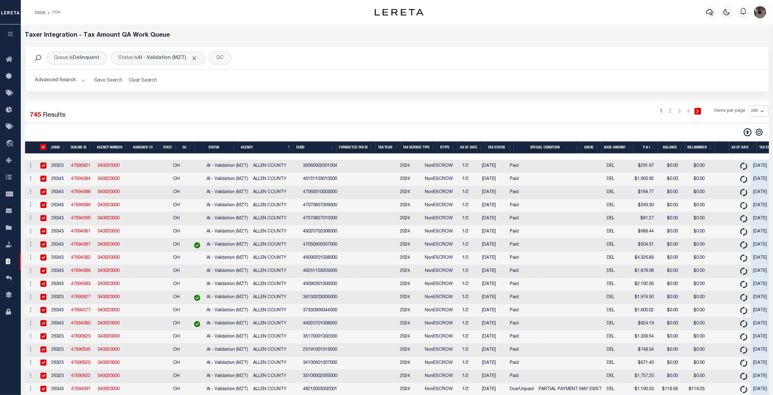
checkbox input "true"
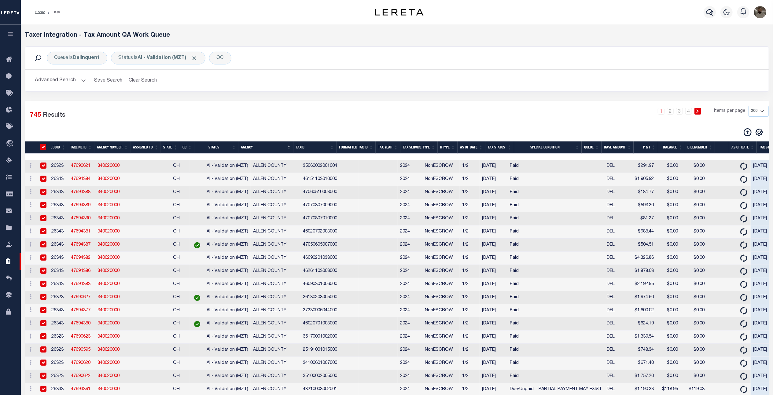
checkbox input "true"
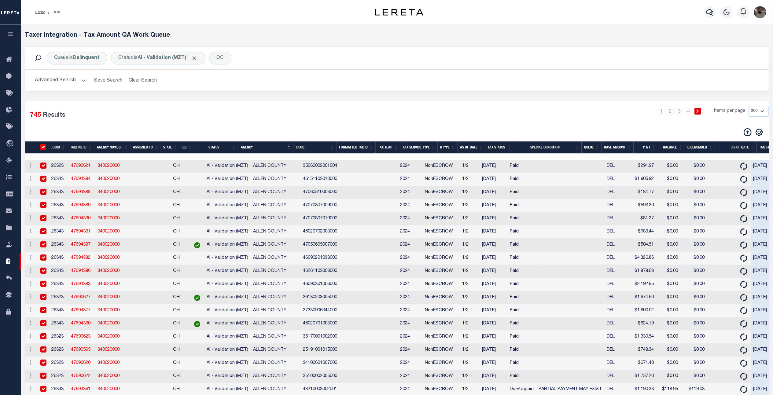
checkbox input "true"
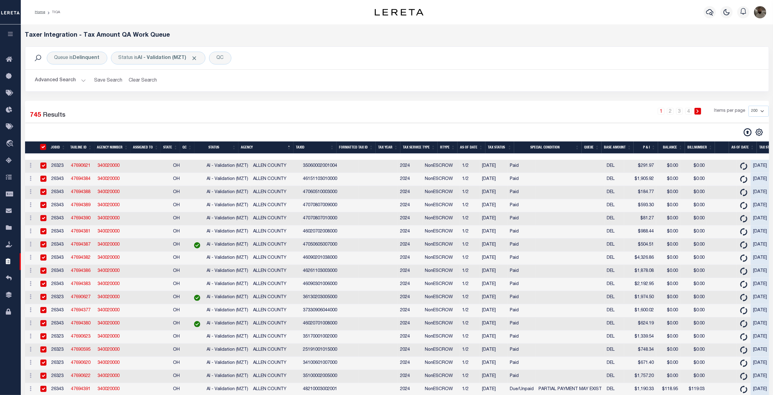
checkbox input "true"
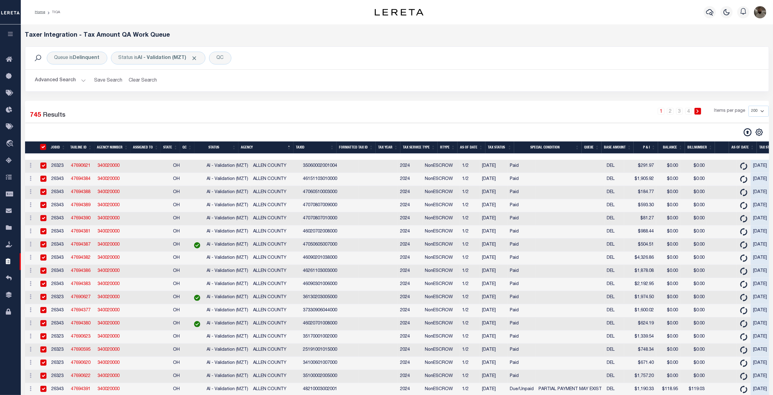
checkbox input "true"
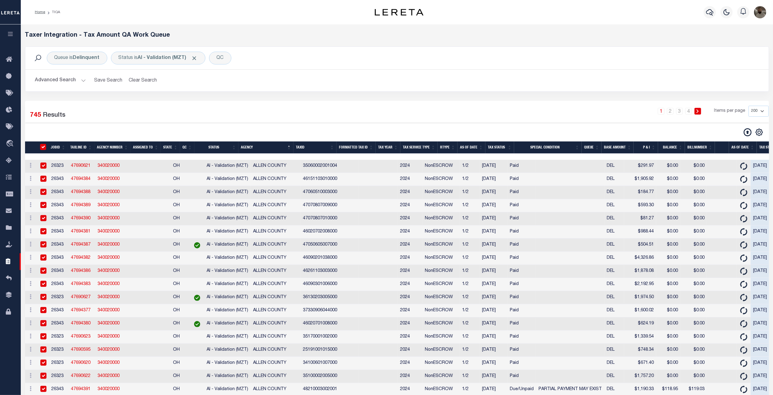
checkbox input "true"
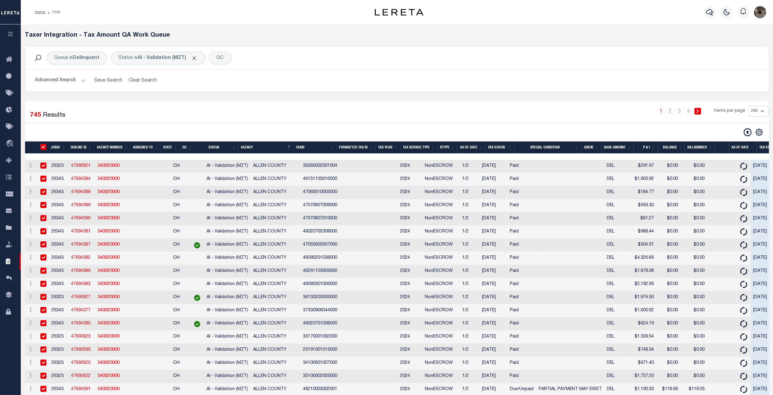
checkbox input "true"
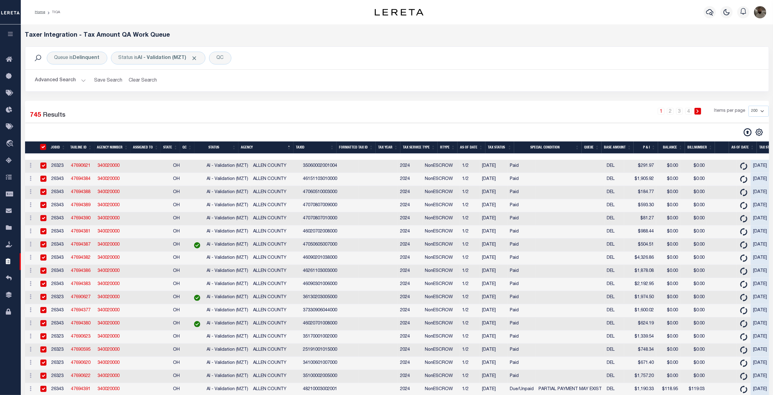
checkbox input "true"
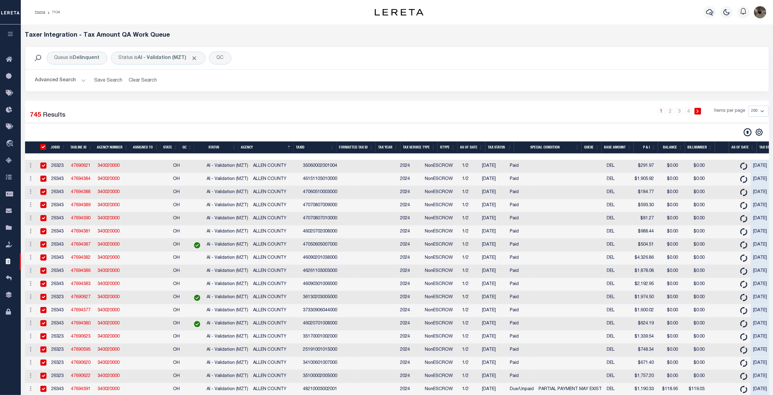
checkbox input "true"
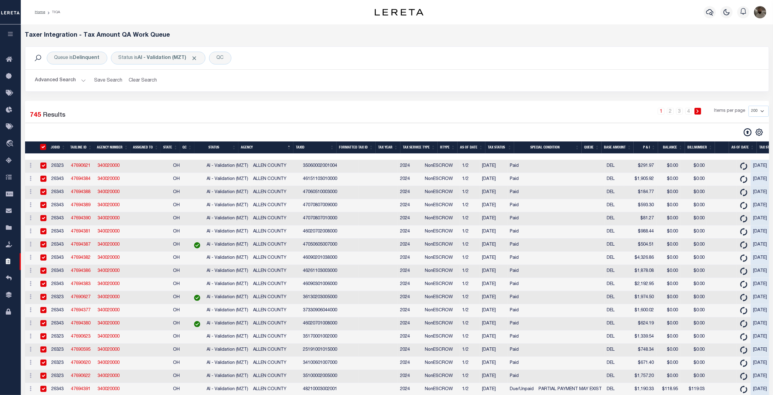
checkbox input "true"
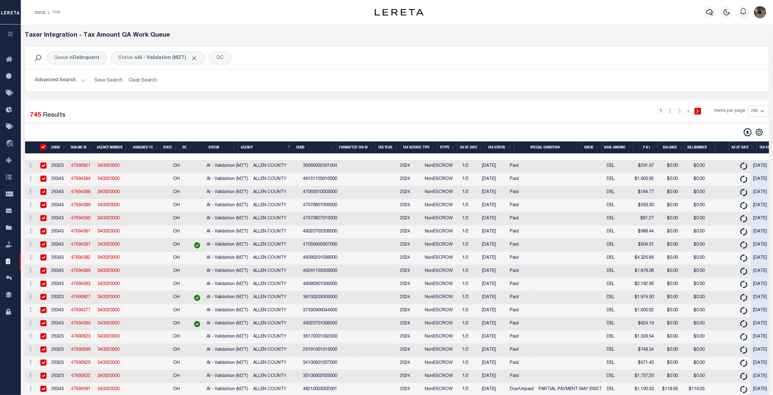
checkbox input "true"
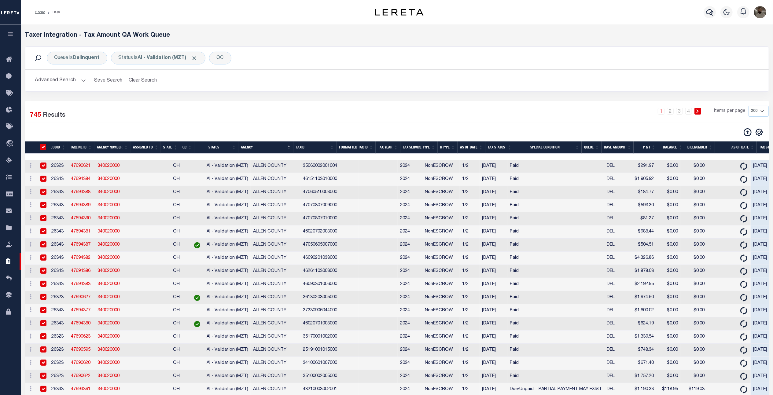
checkbox input "true"
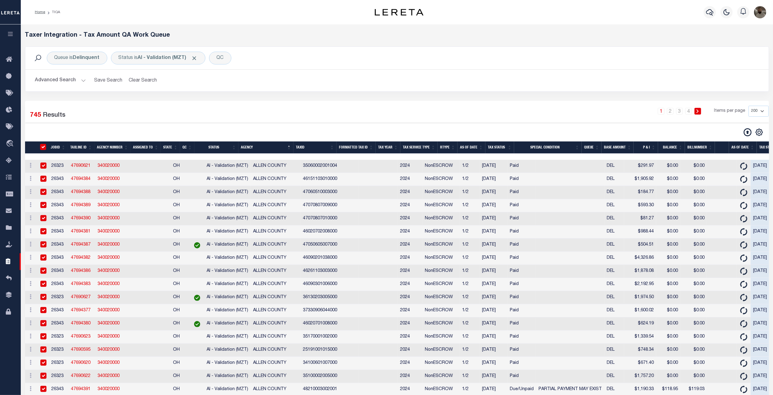
checkbox input "true"
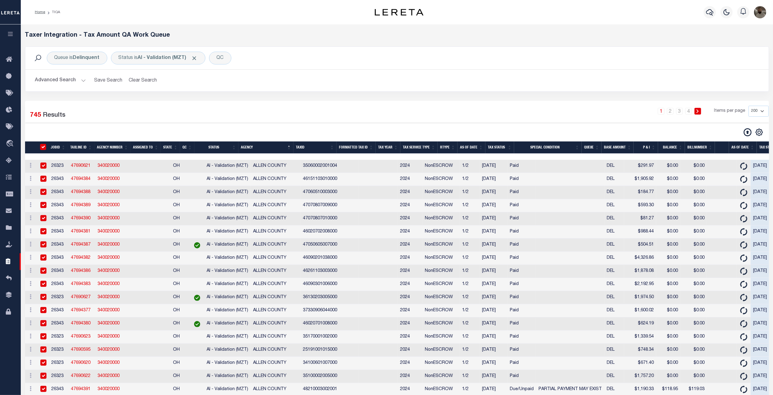
checkbox input "true"
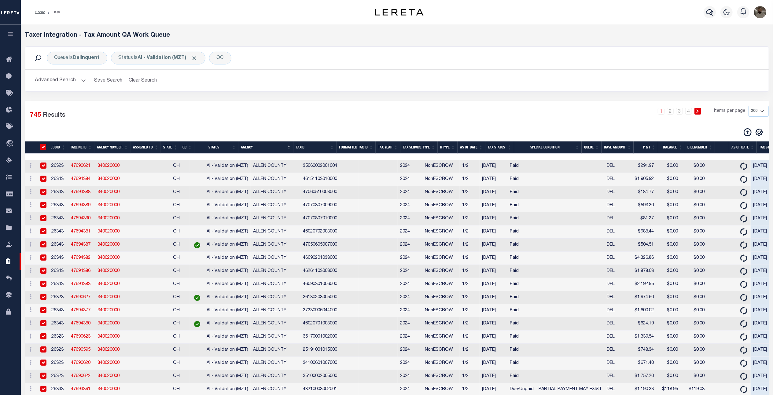
checkbox input "true"
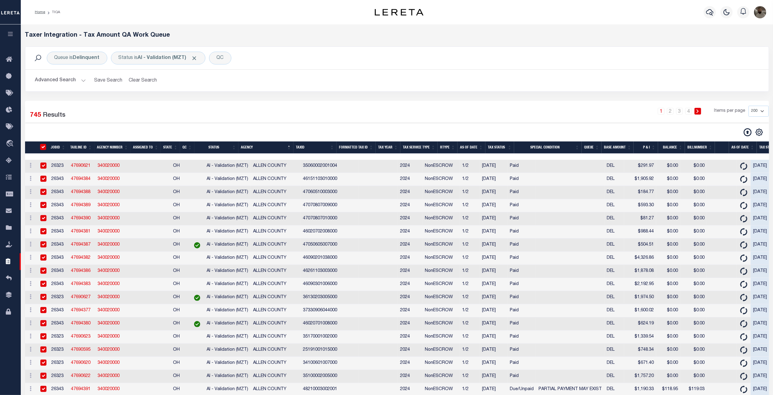
checkbox input "true"
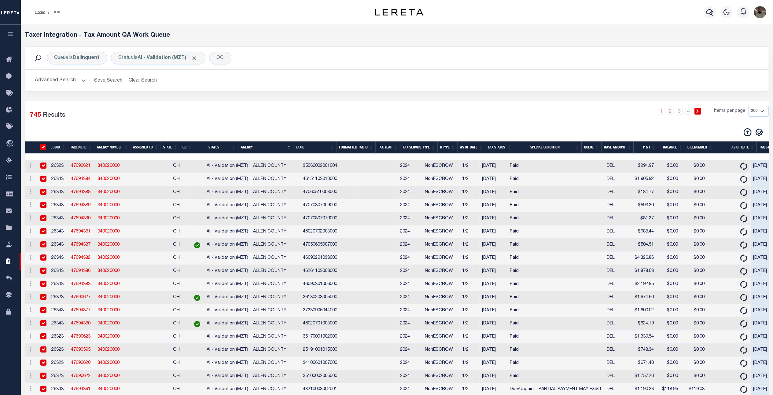
checkbox input "true"
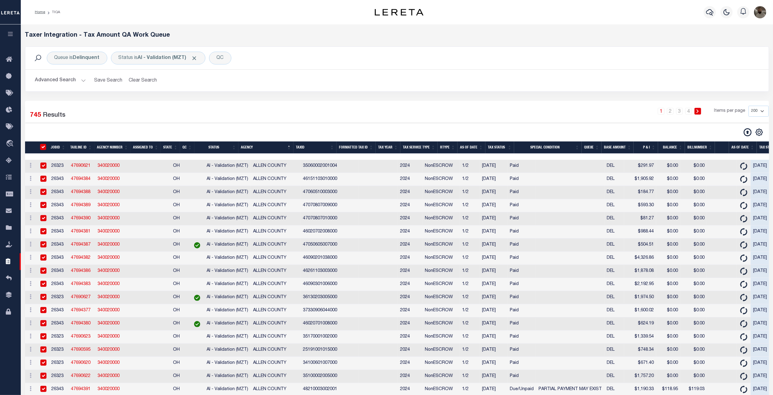
checkbox input "true"
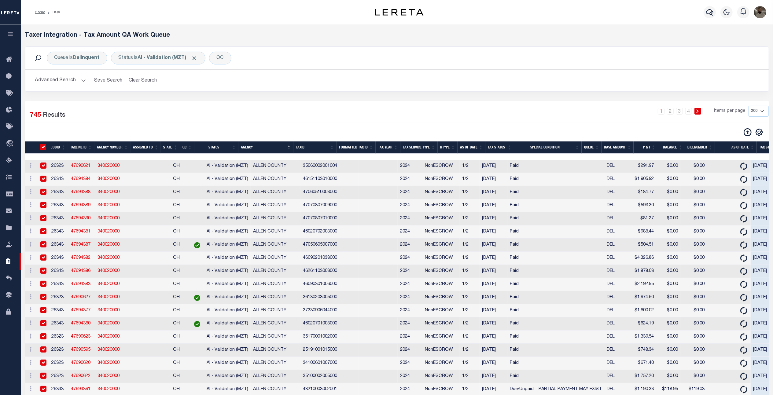
checkbox input "true"
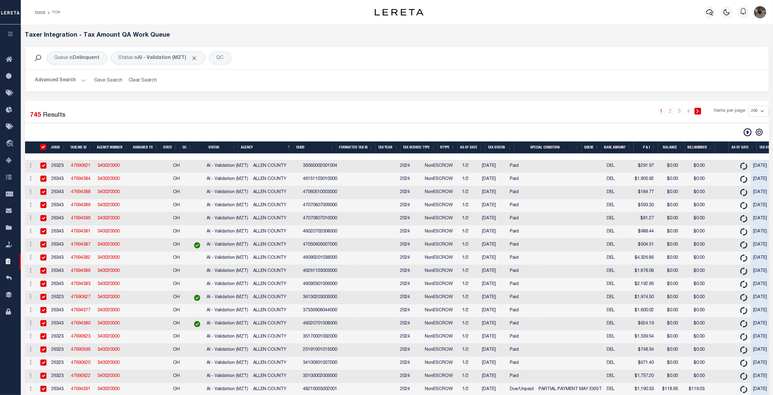
checkbox input "true"
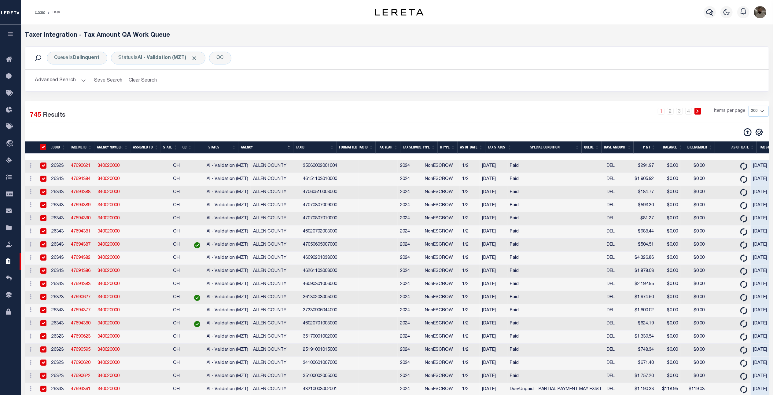
checkbox input "true"
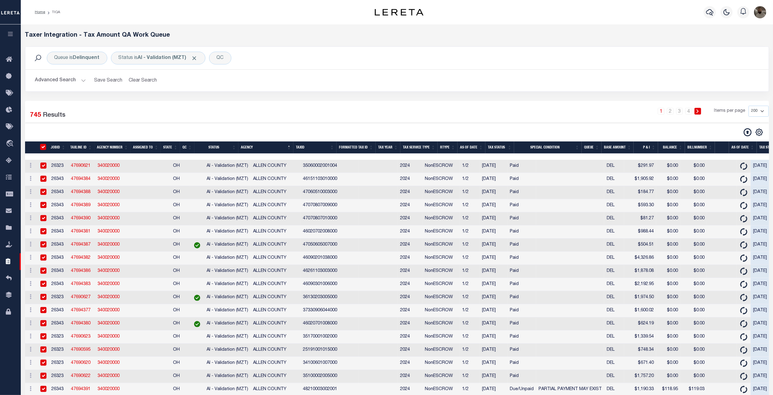
checkbox input "true"
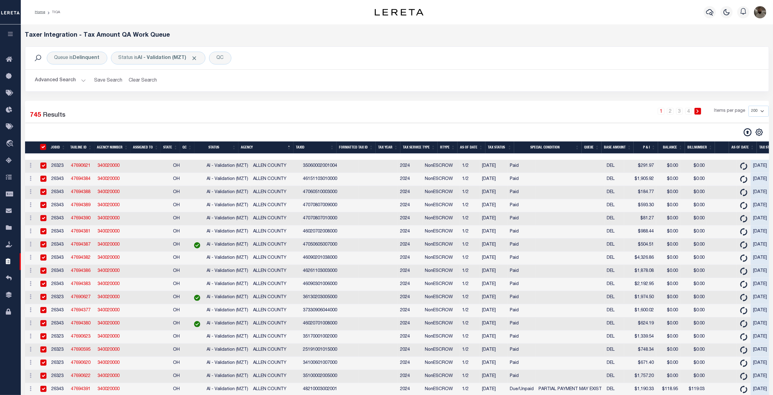
checkbox input "true"
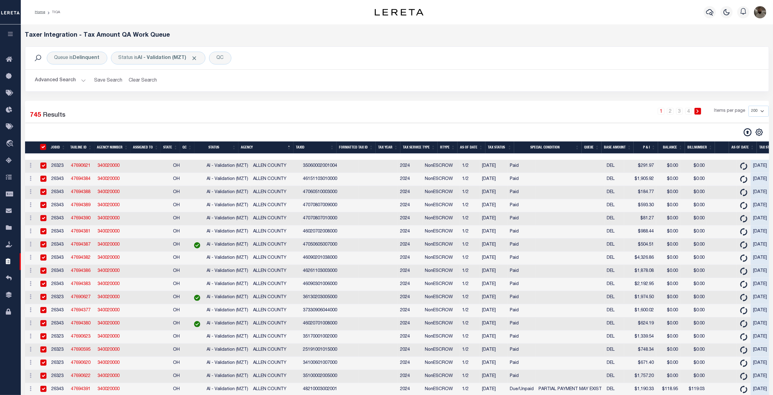
checkbox input "true"
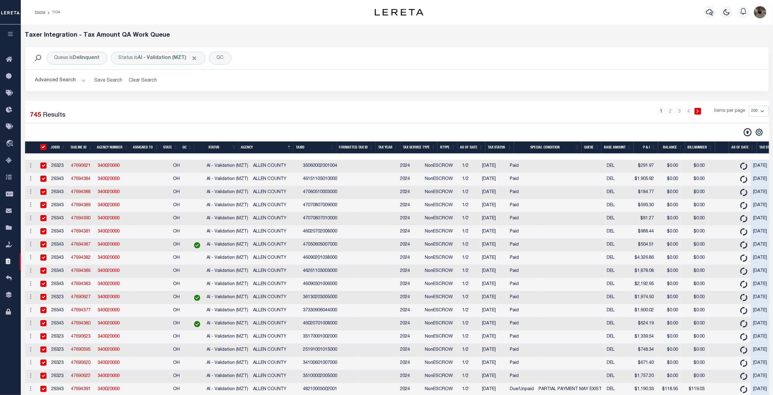
checkbox input "true"
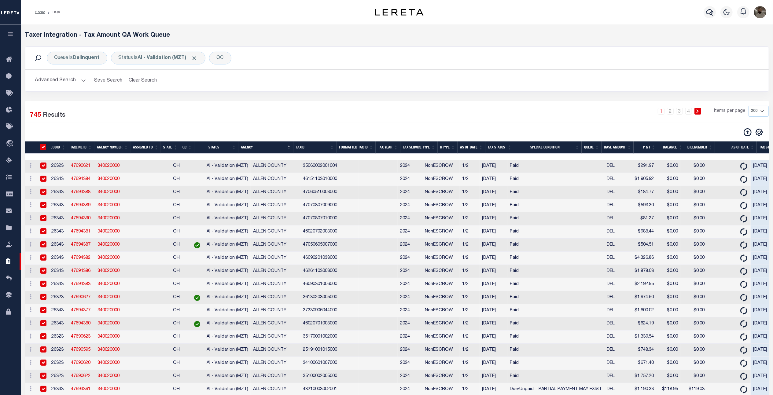
checkbox input "true"
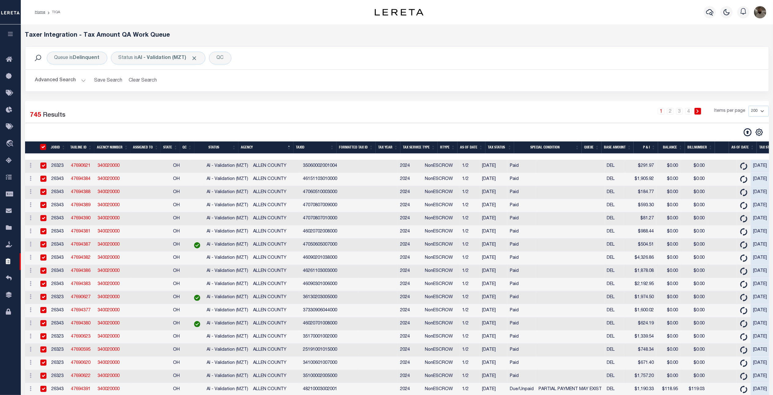
checkbox input "true"
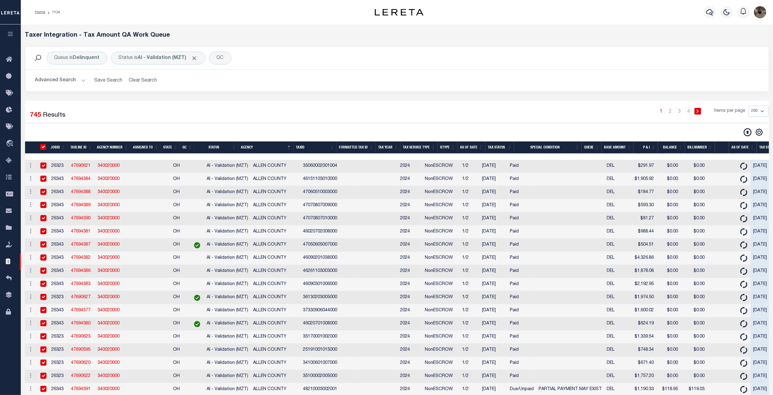
checkbox input "true"
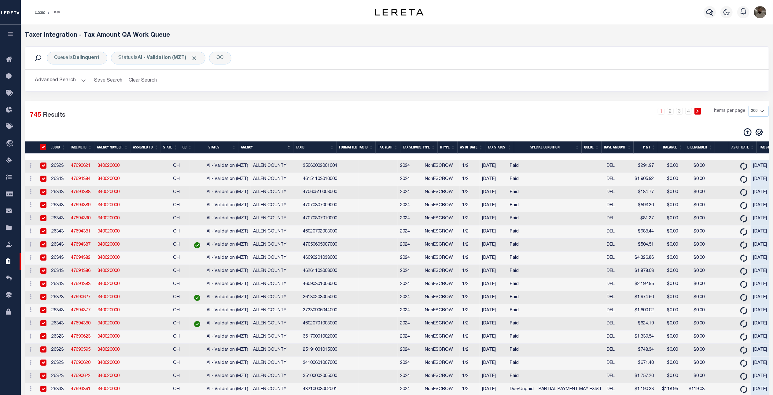
checkbox input "true"
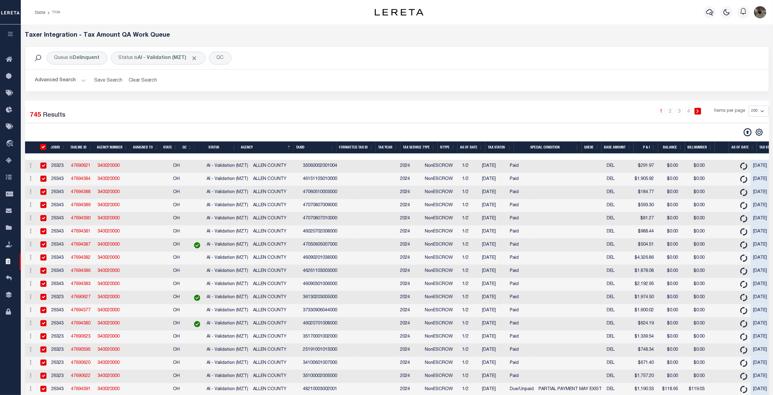
checkbox input "true"
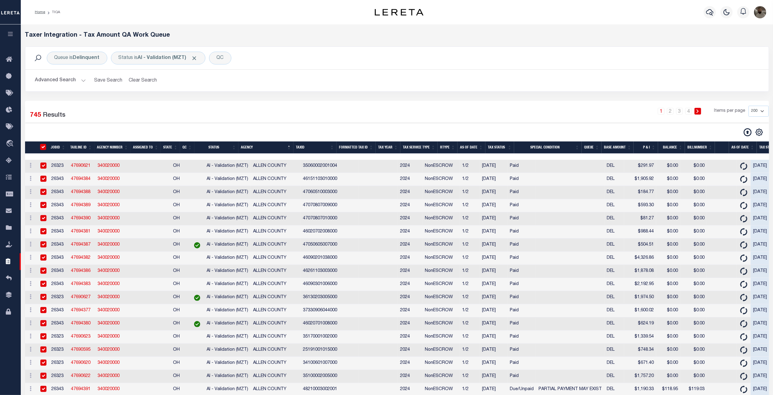
checkbox input "true"
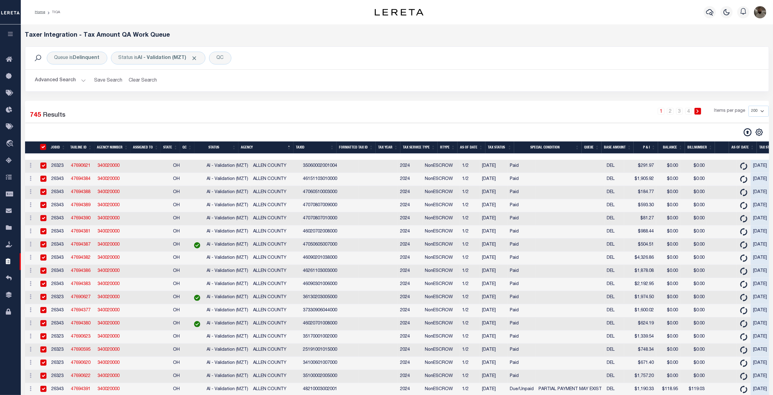
checkbox input "true"
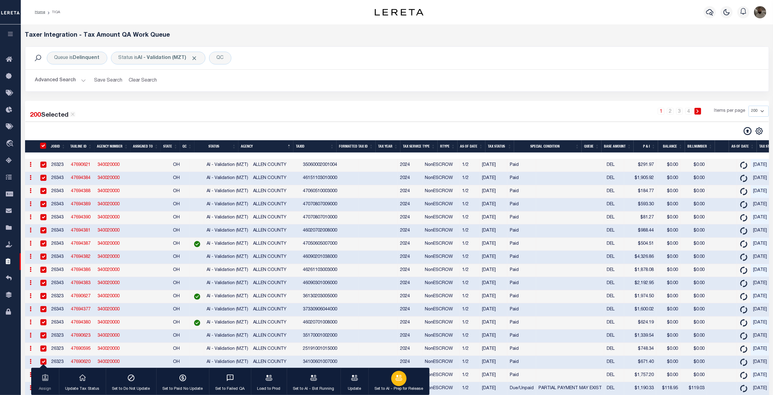
click at [389, 377] on button "Set to AI - Prep for Release" at bounding box center [398, 382] width 61 height 28
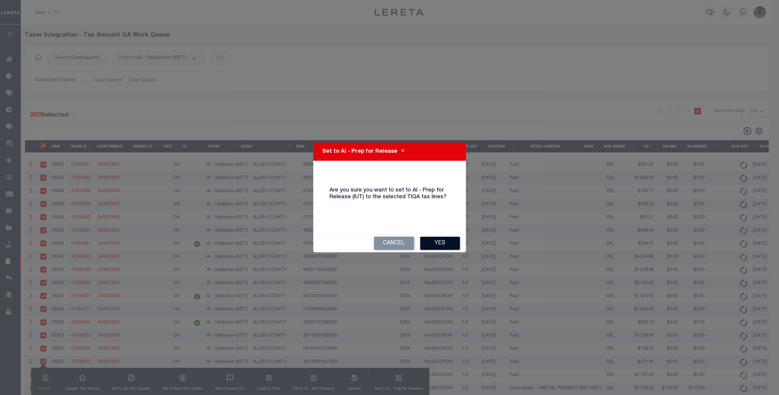
click at [434, 241] on button "Yes" at bounding box center [440, 243] width 40 height 13
